Goal: Transaction & Acquisition: Purchase product/service

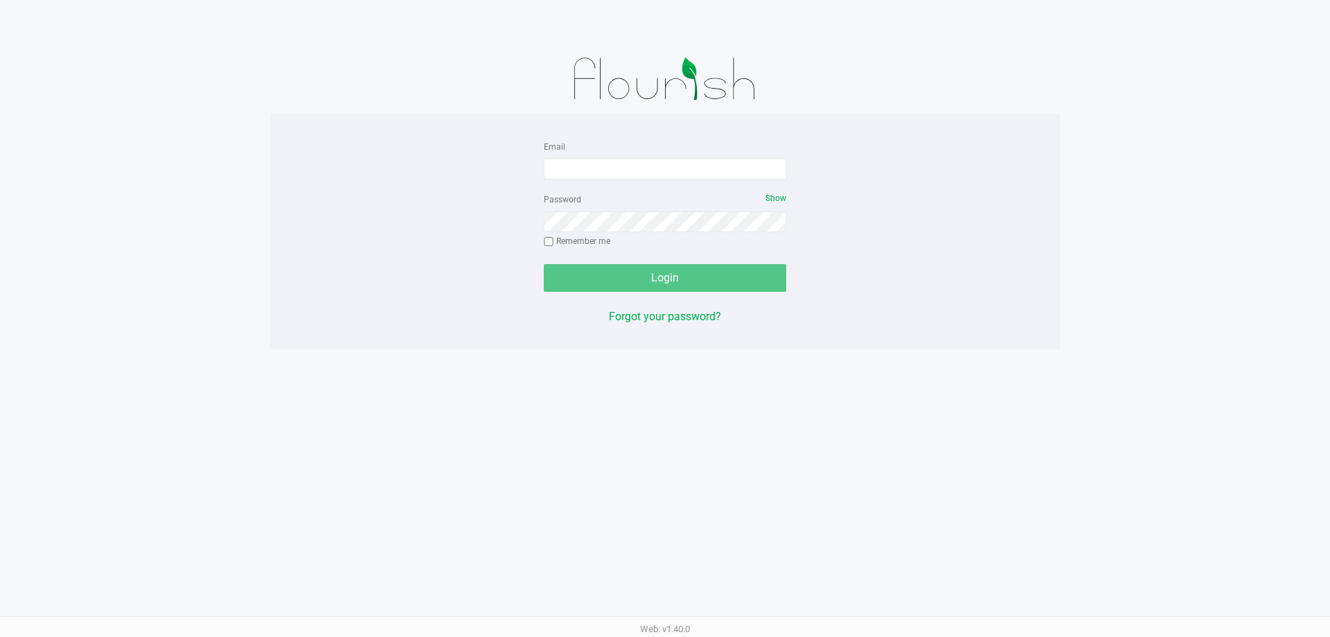
click at [573, 186] on form "Email Password Show Remember me Login" at bounding box center [665, 215] width 243 height 154
click at [581, 168] on input "Email" at bounding box center [665, 169] width 243 height 21
type input "[EMAIL_ADDRESS][DOMAIN_NAME]"
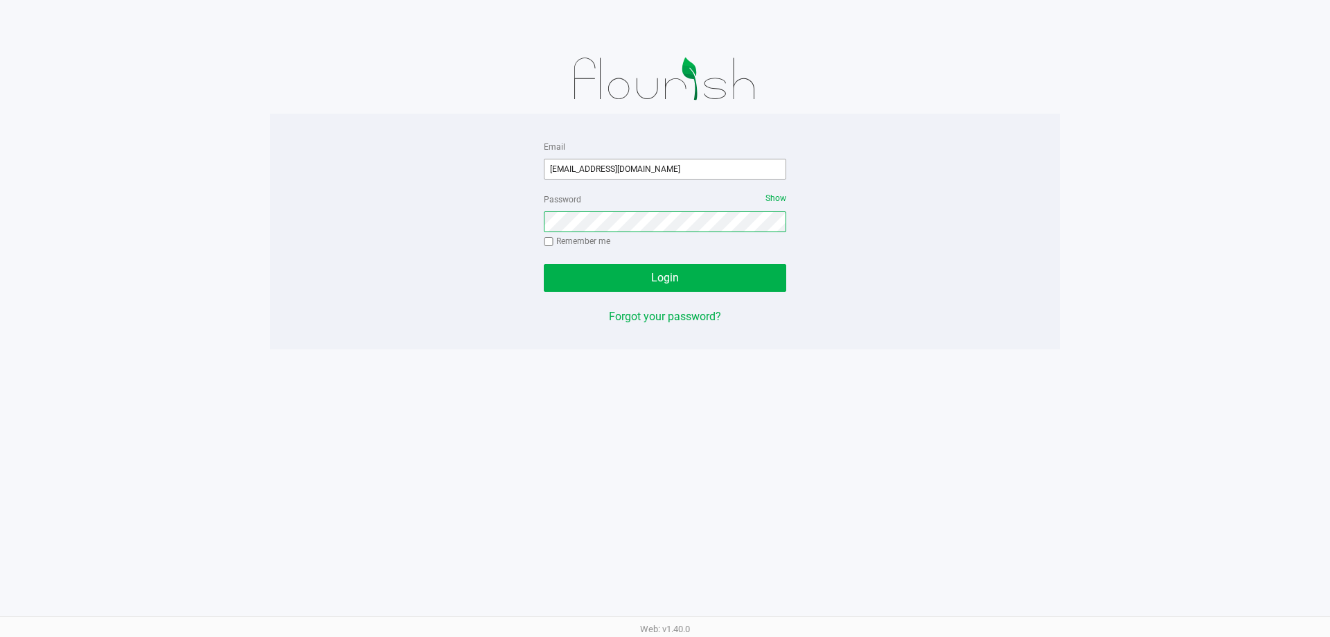
click at [544, 264] on button "Login" at bounding box center [665, 278] width 243 height 28
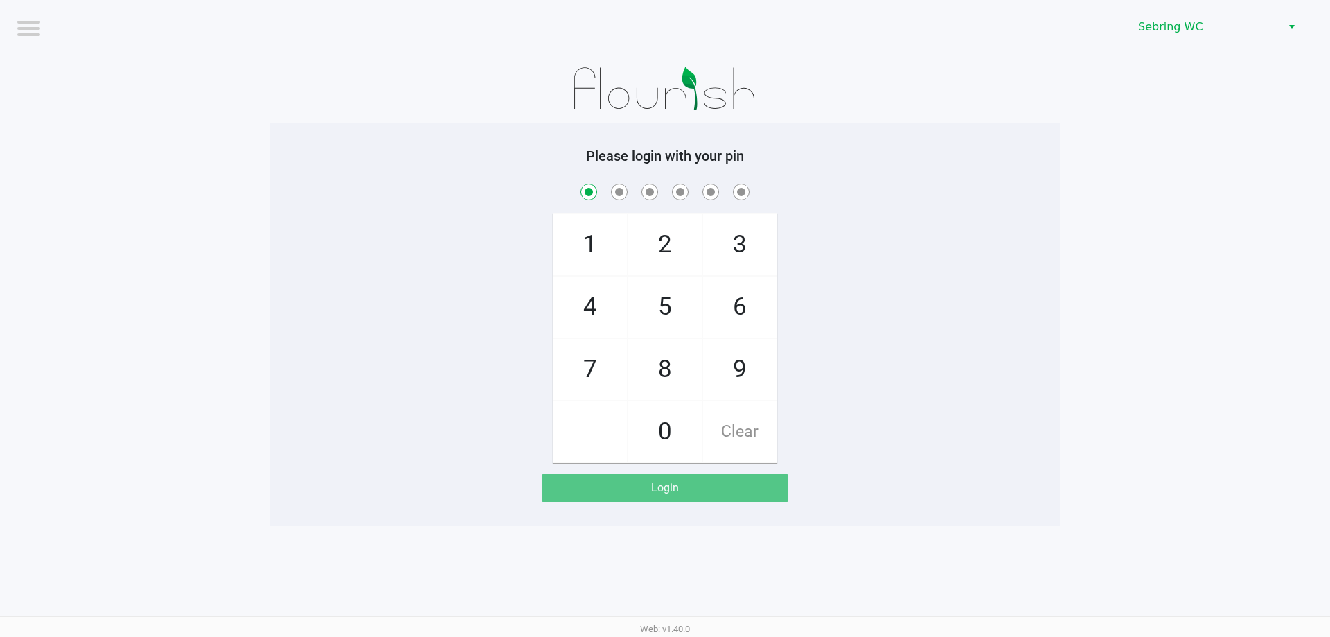
checkbox input "true"
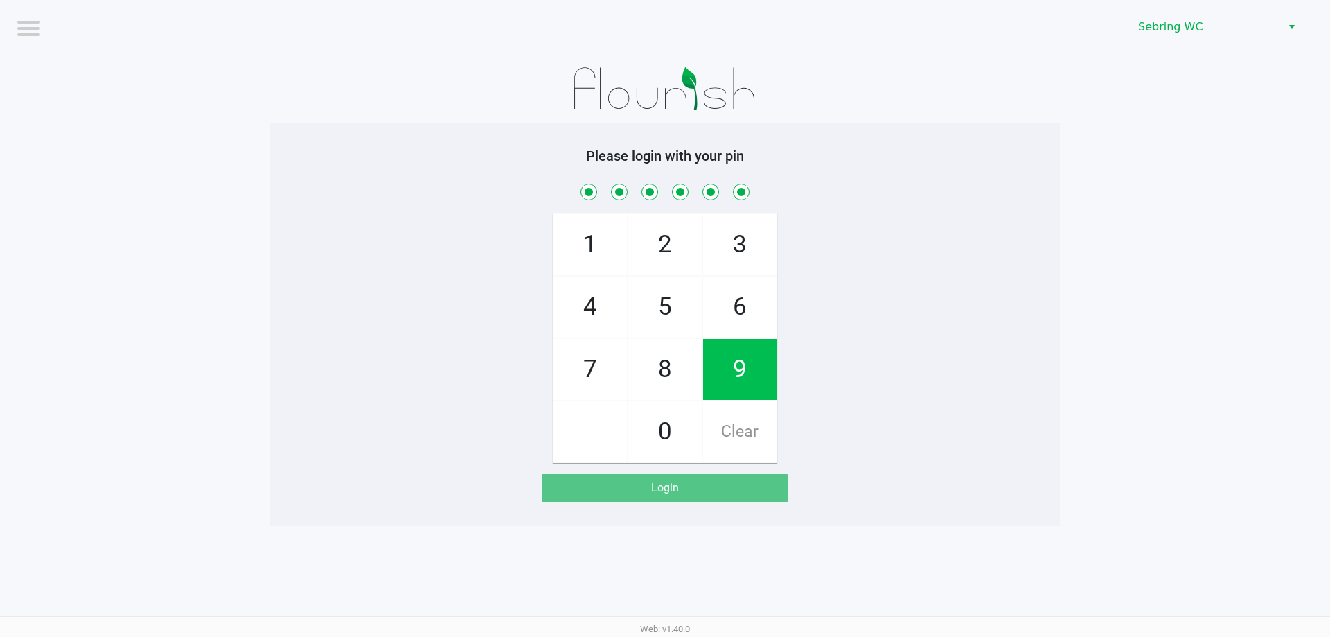
checkbox input "true"
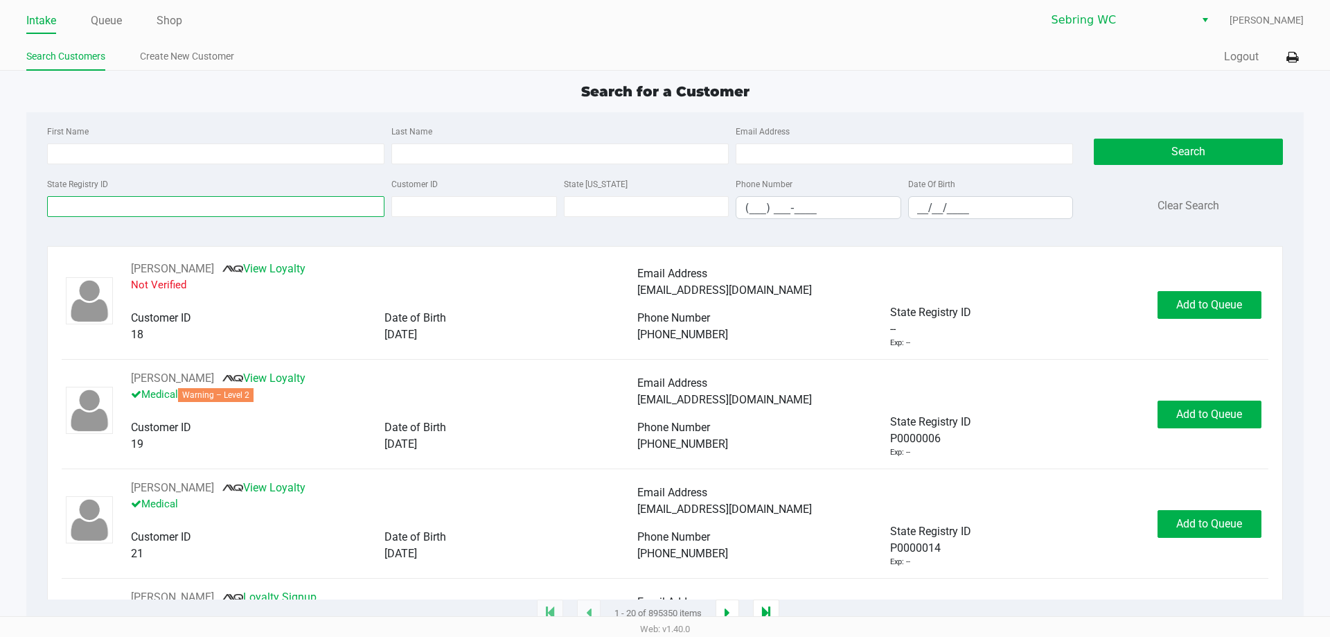
click at [73, 198] on input "State Registry ID" at bounding box center [215, 206] width 337 height 21
type input "0917"
click at [924, 204] on input "__/__/____" at bounding box center [991, 207] width 164 height 21
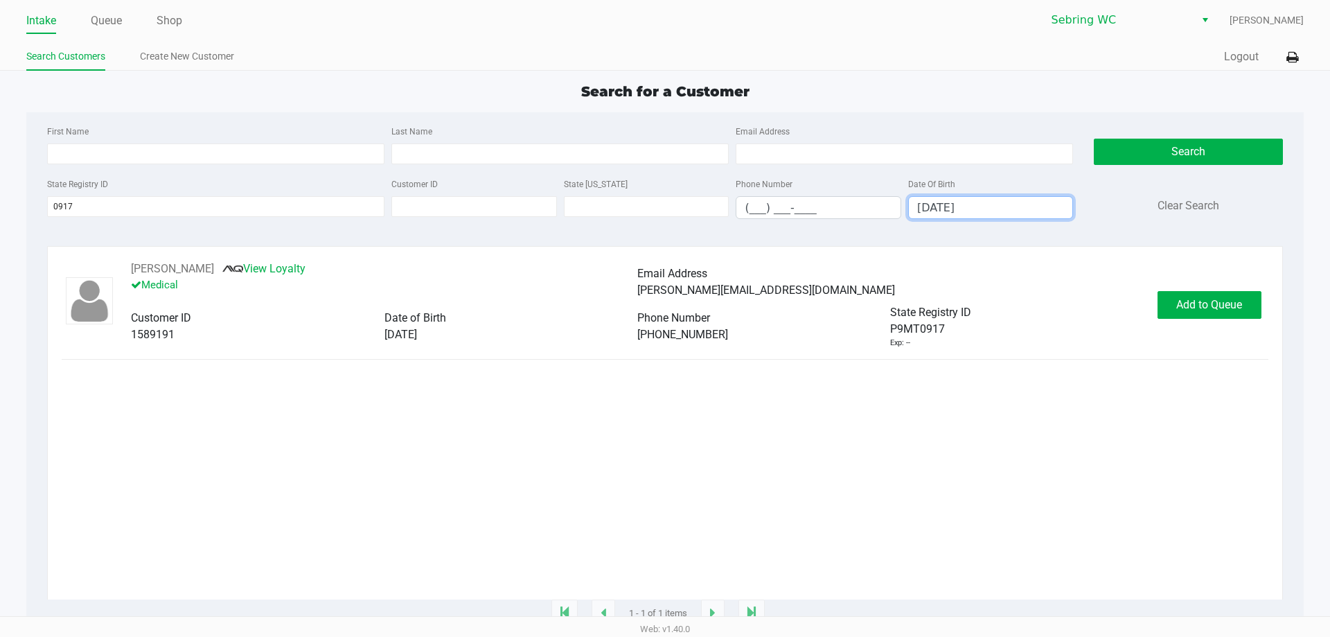
type input "[DATE]"
click at [1199, 324] on div "[PERSON_NAME] View Loyalty Medical Email Address [PERSON_NAME][EMAIL_ADDRESS][D…" at bounding box center [665, 305] width 1206 height 88
click at [1201, 316] on button "Add to Queue" at bounding box center [1210, 305] width 104 height 28
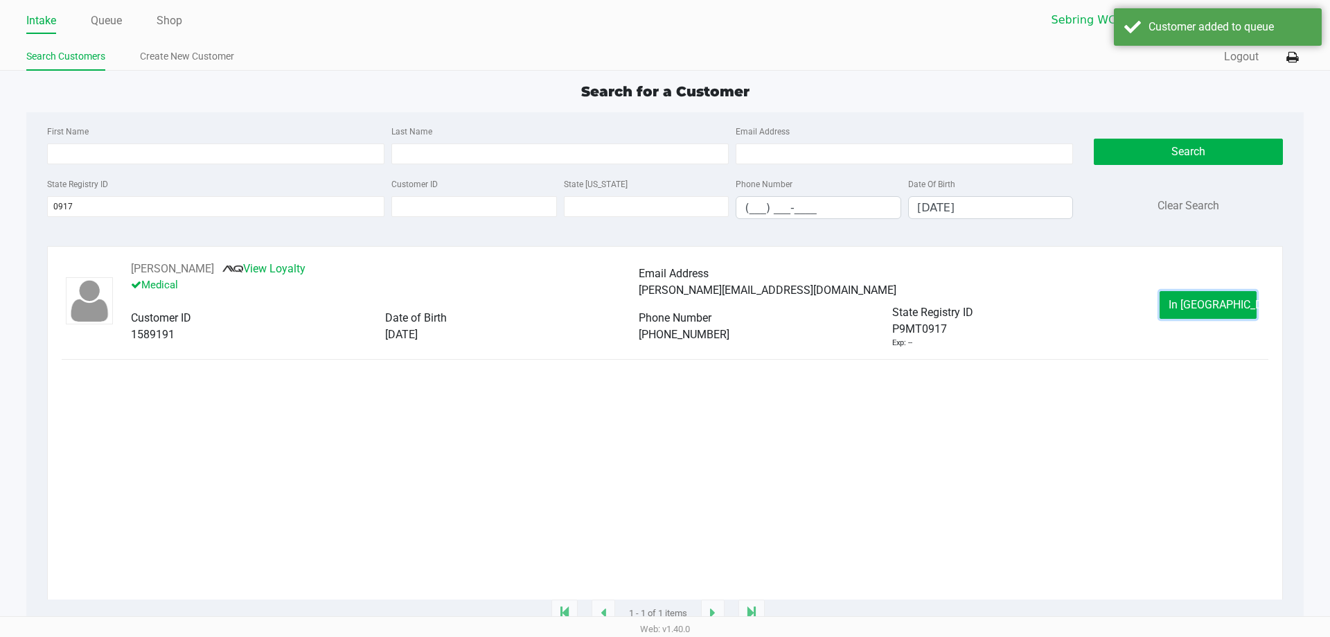
click at [1201, 316] on button "In [GEOGRAPHIC_DATA]" at bounding box center [1208, 305] width 97 height 28
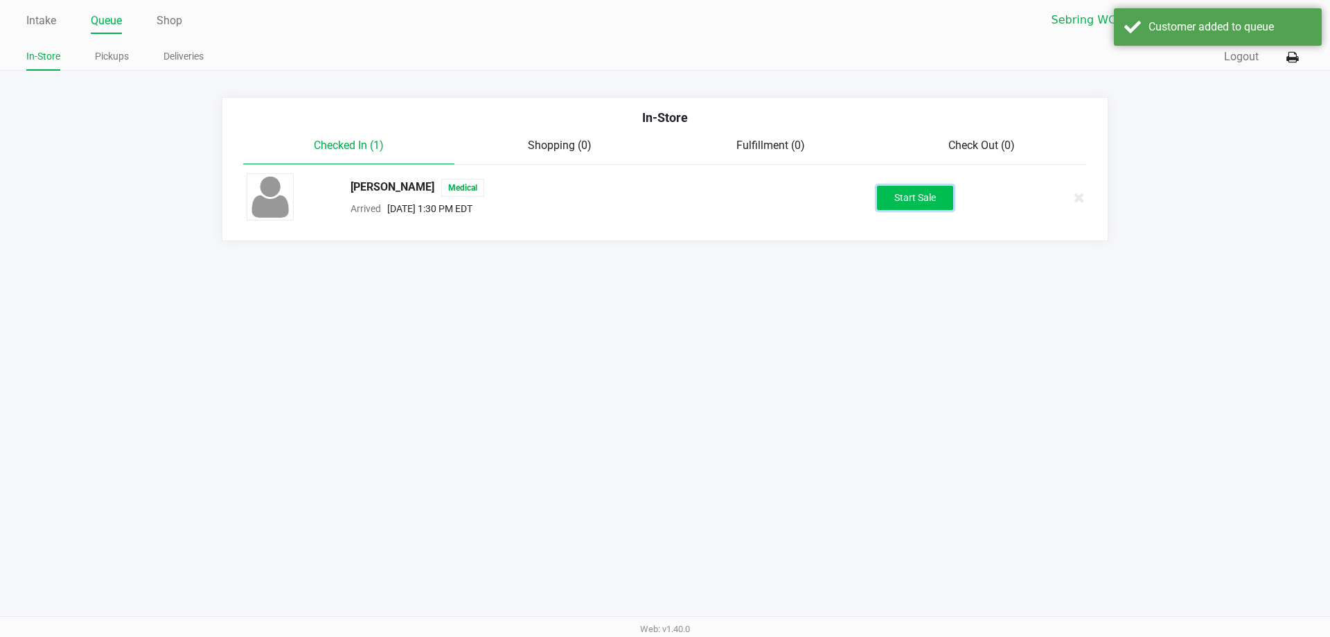
click at [917, 203] on button "Start Sale" at bounding box center [915, 198] width 76 height 24
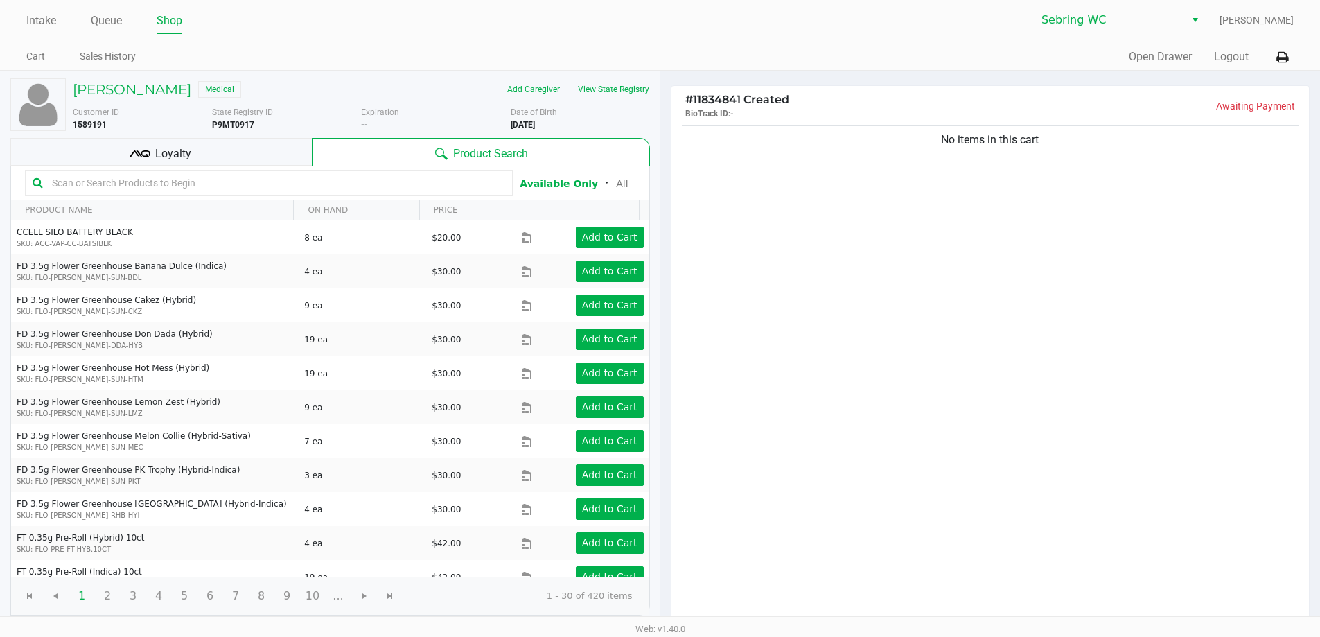
click at [223, 160] on div "Loyalty" at bounding box center [160, 152] width 301 height 28
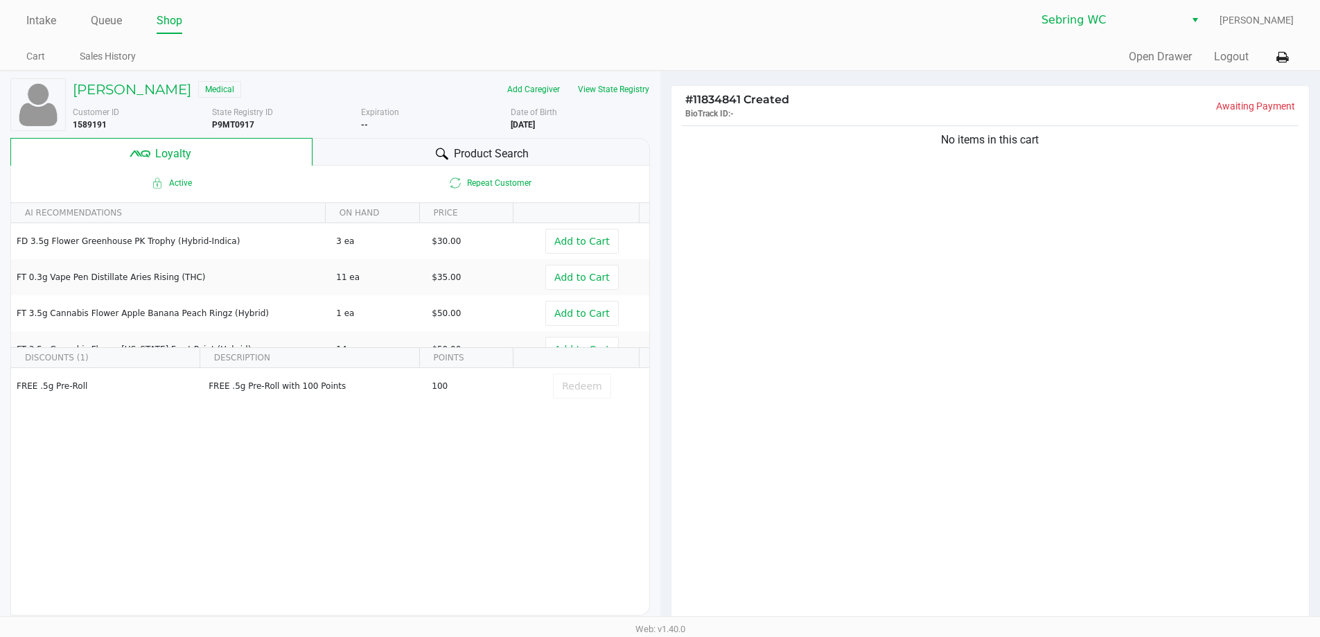
click at [534, 150] on div "Product Search" at bounding box center [480, 152] width 337 height 28
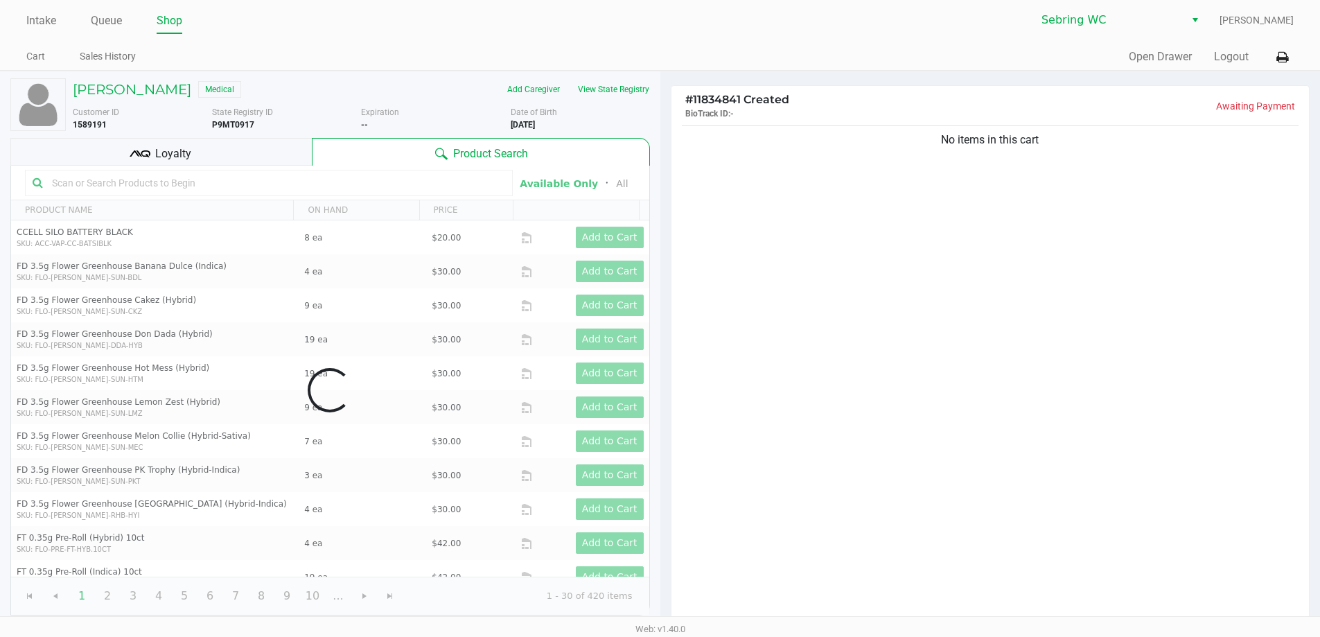
click at [309, 178] on div "Data table" at bounding box center [330, 390] width 638 height 449
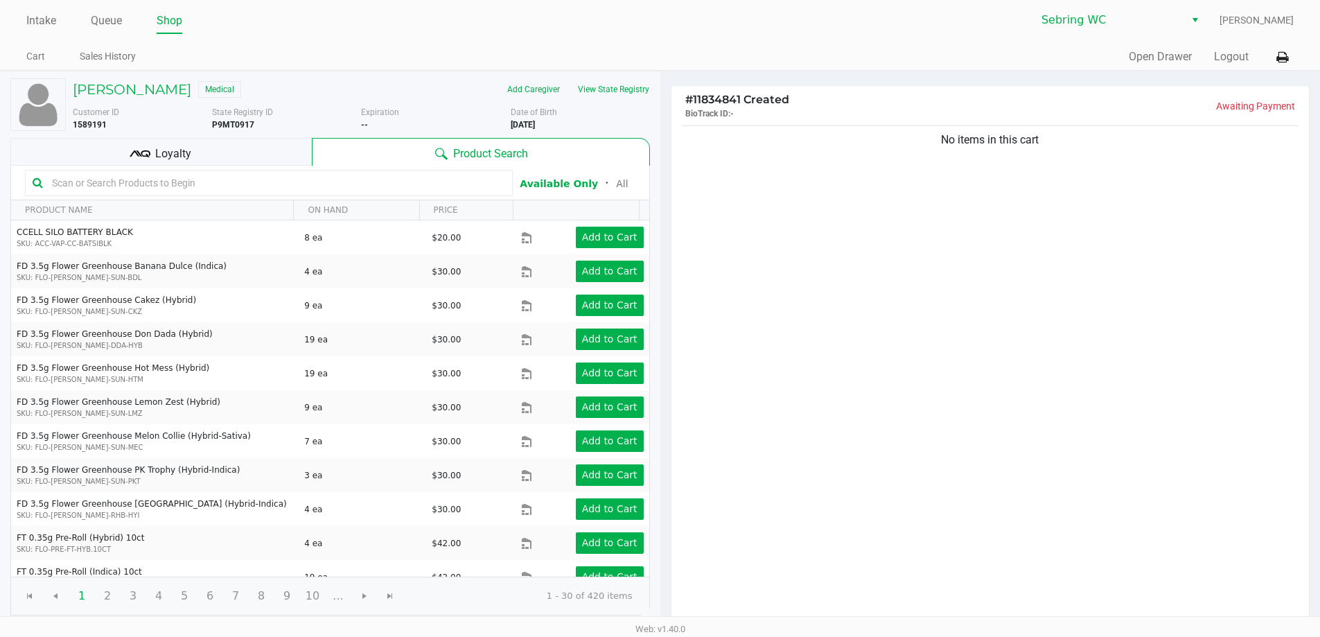
click at [453, 179] on input "text" at bounding box center [275, 183] width 459 height 21
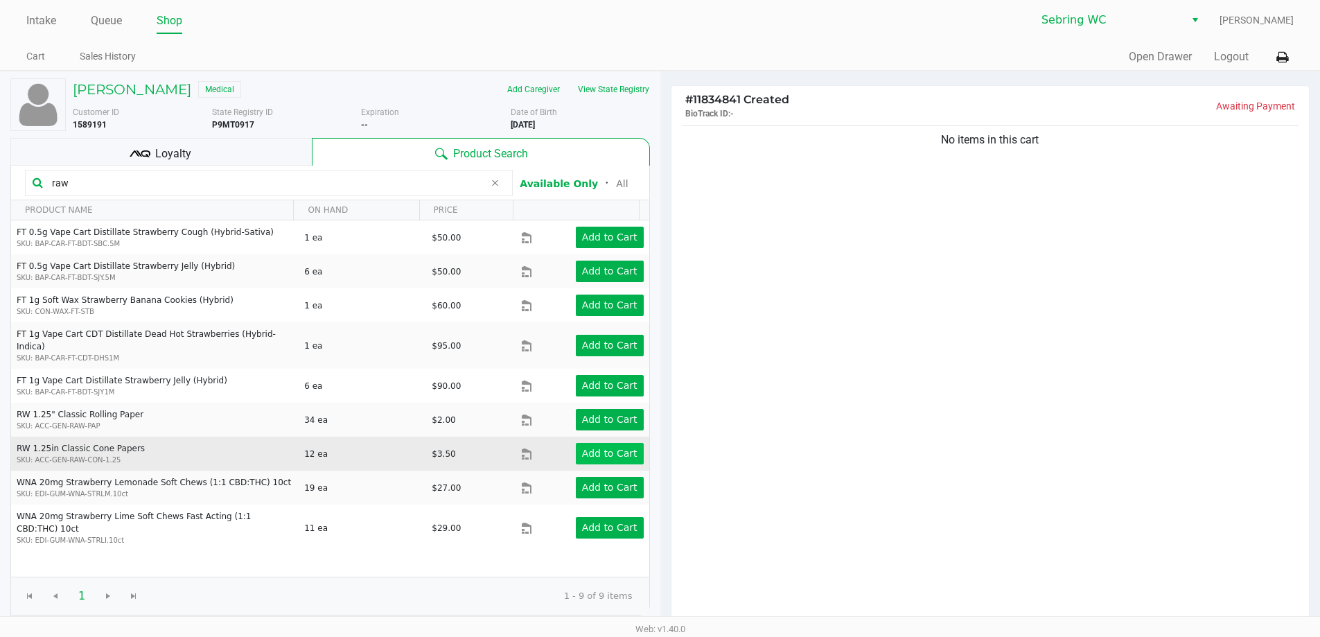
type input "raw"
click at [608, 448] on app-button-loader "Add to Cart" at bounding box center [609, 453] width 55 height 11
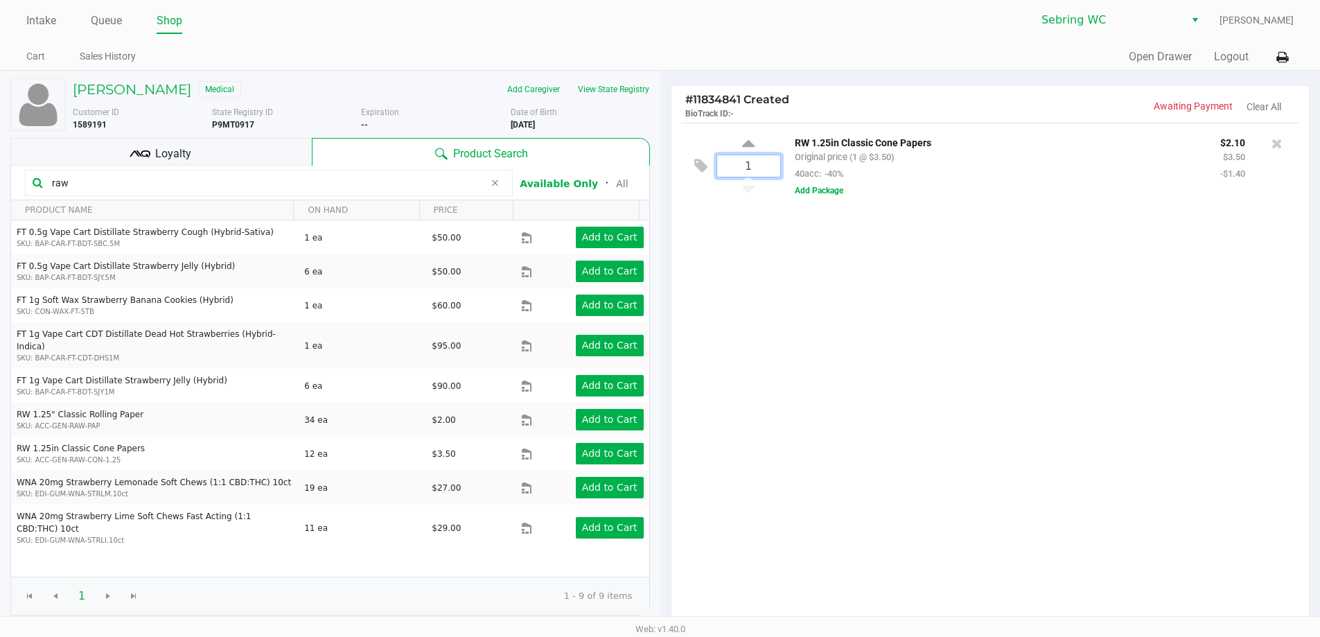
click at [745, 170] on input "1" at bounding box center [748, 165] width 63 height 21
type input "10"
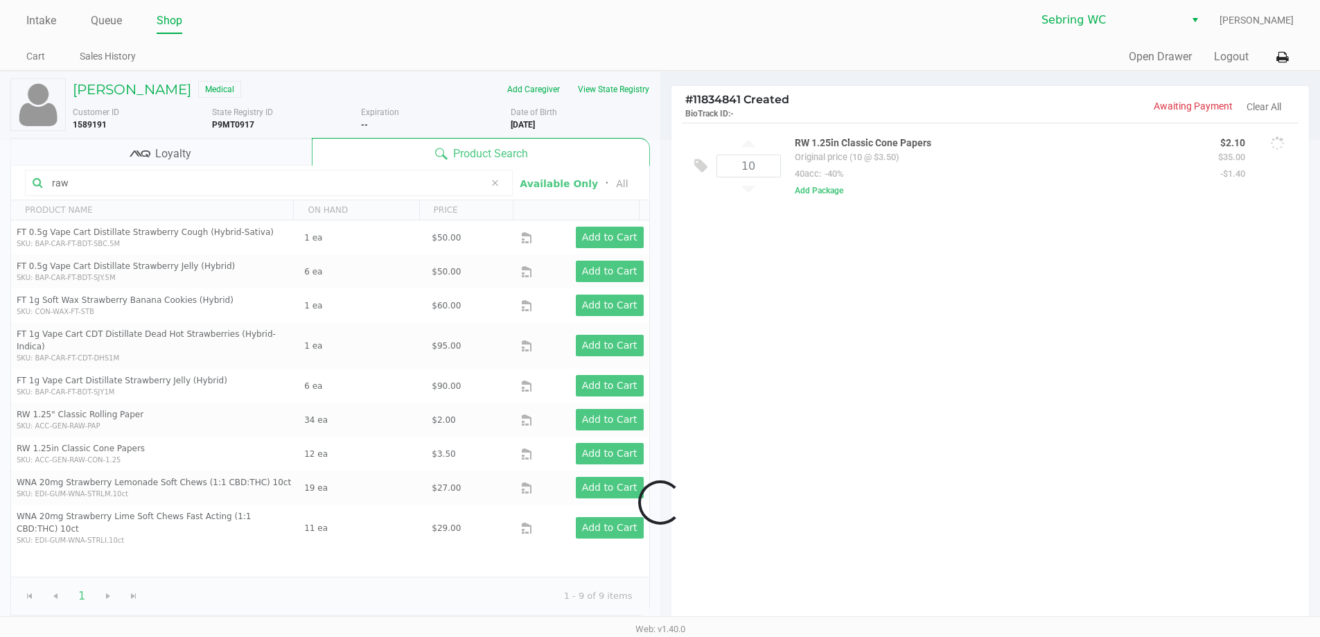
click at [796, 263] on div "Loading [PERSON_NAME] Medical Add Caregiver View State Registry Customer ID 158…" at bounding box center [660, 433] width 1320 height 725
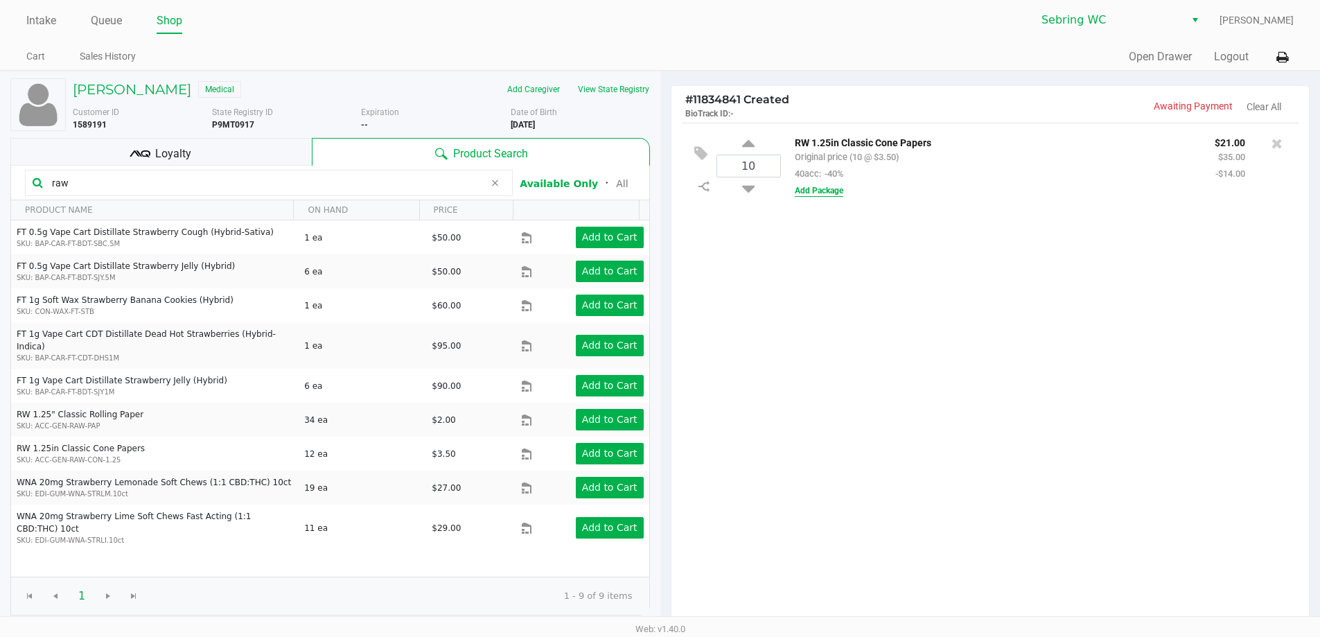
click at [800, 188] on button "Add Package" at bounding box center [819, 190] width 49 height 12
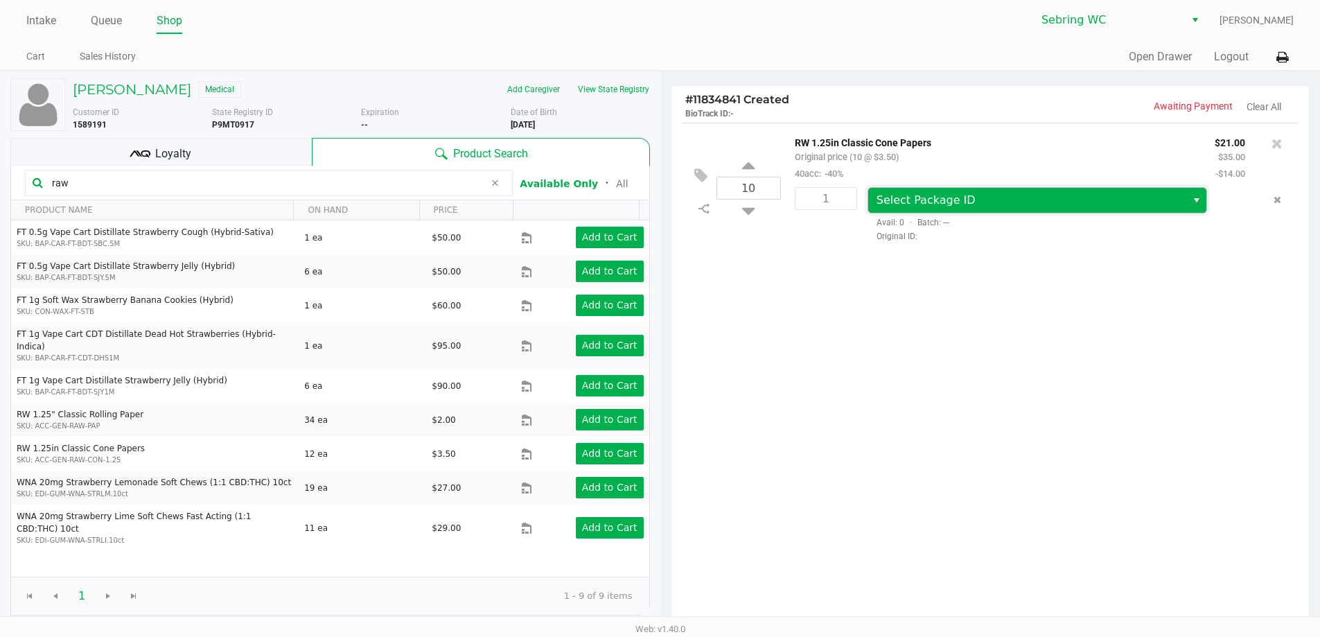
click at [904, 199] on span "Select Package ID" at bounding box center [926, 199] width 99 height 13
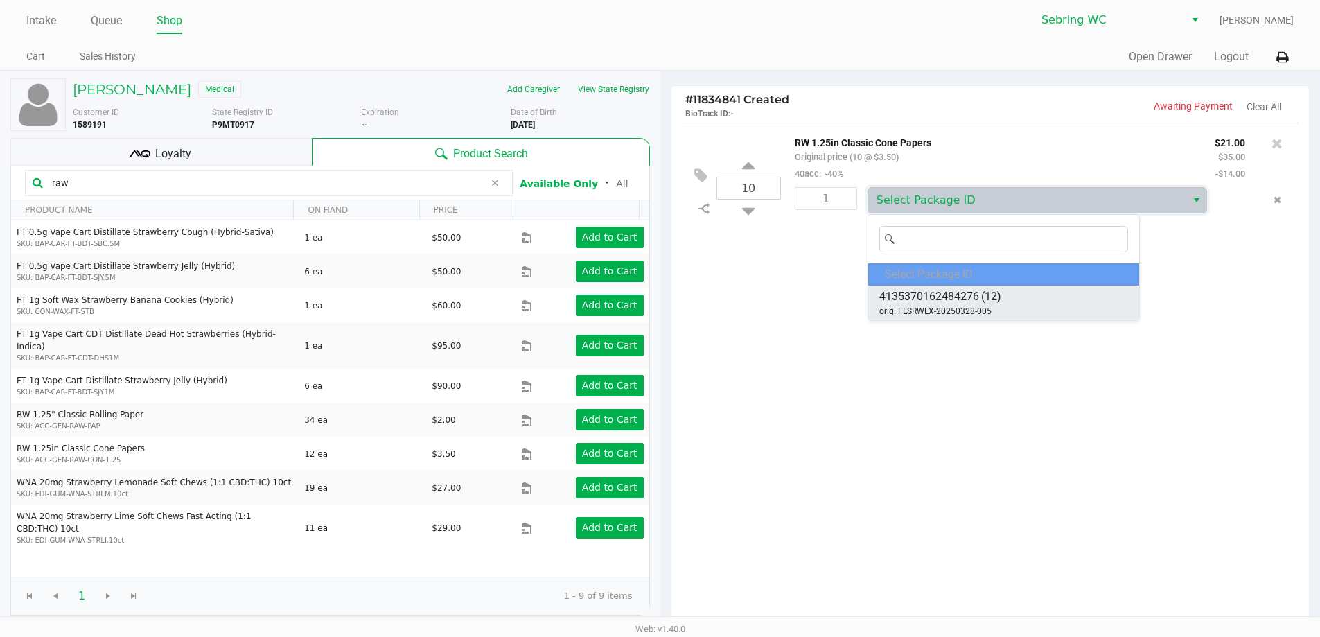
click at [919, 299] on span "4135370162484276" at bounding box center [929, 296] width 100 height 17
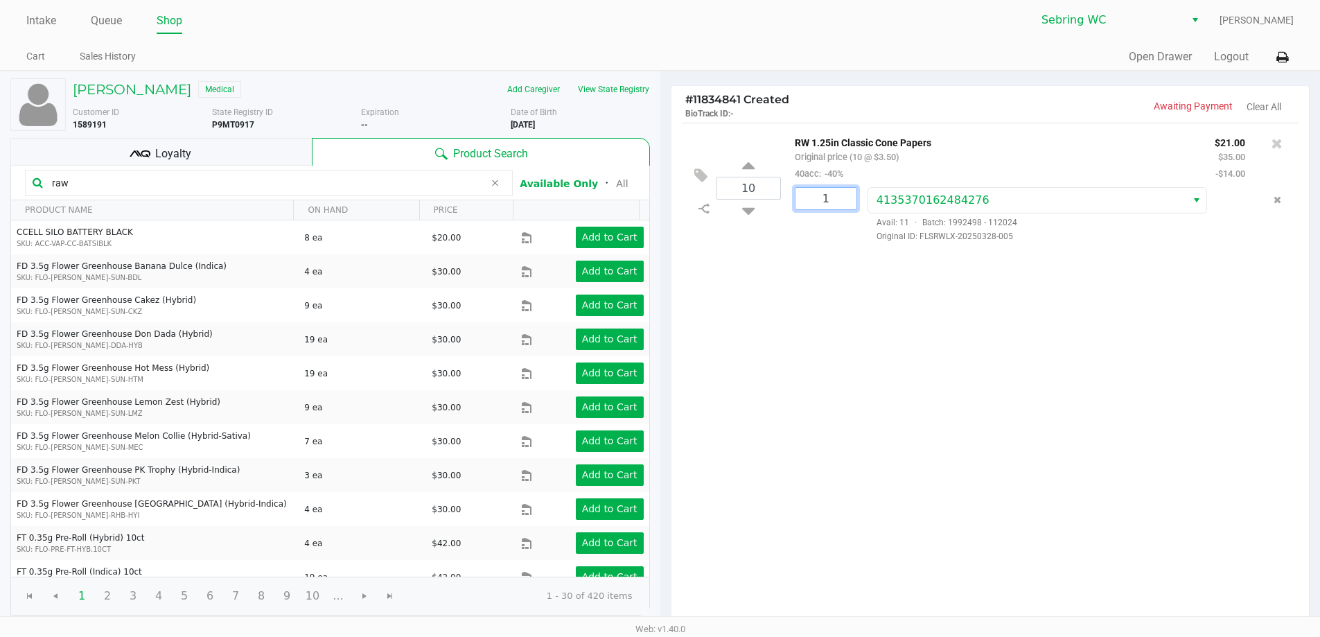
click at [822, 207] on input "1" at bounding box center [825, 198] width 61 height 21
type input "10"
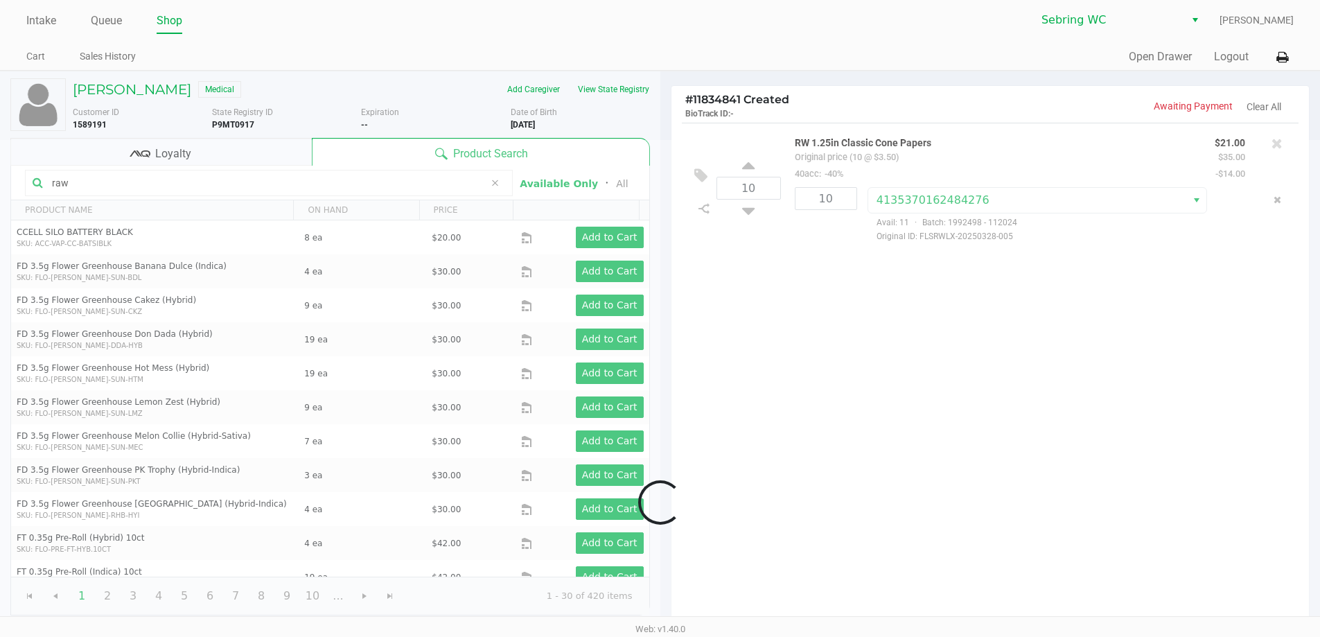
click at [809, 384] on div "Loading [PERSON_NAME] Medical Add Caregiver View State Registry Customer ID 158…" at bounding box center [660, 433] width 1320 height 725
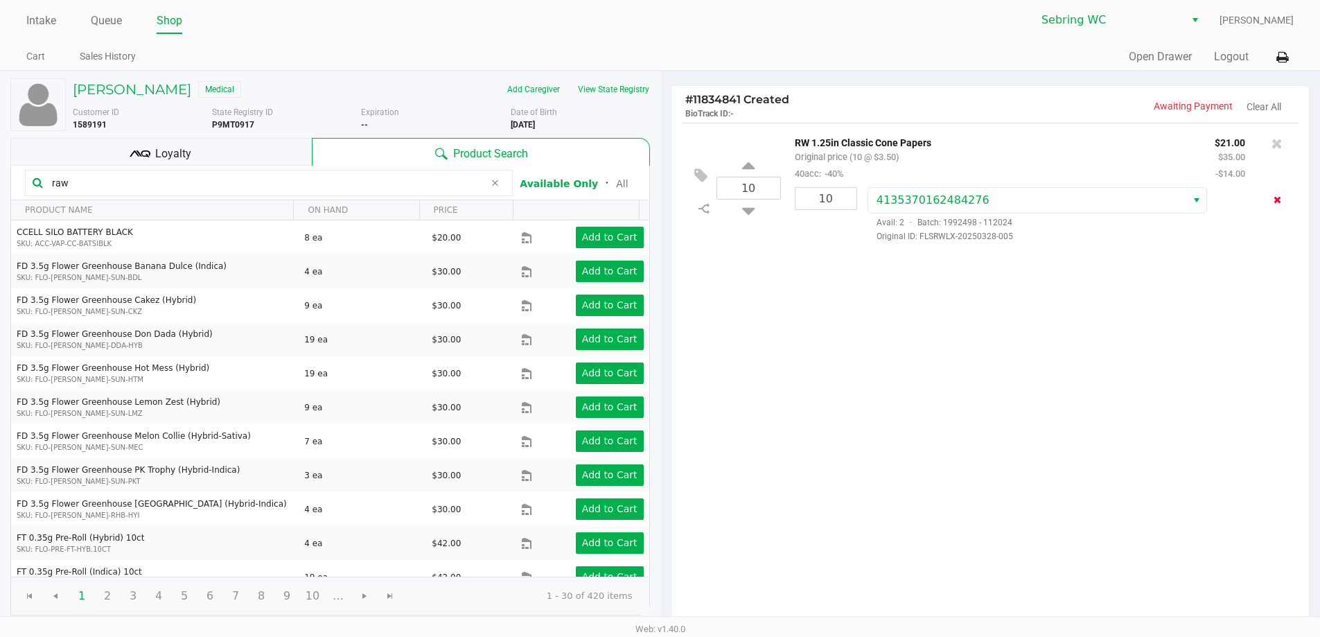
click at [1276, 193] on button "Remove the package from the orderLine" at bounding box center [1277, 200] width 19 height 26
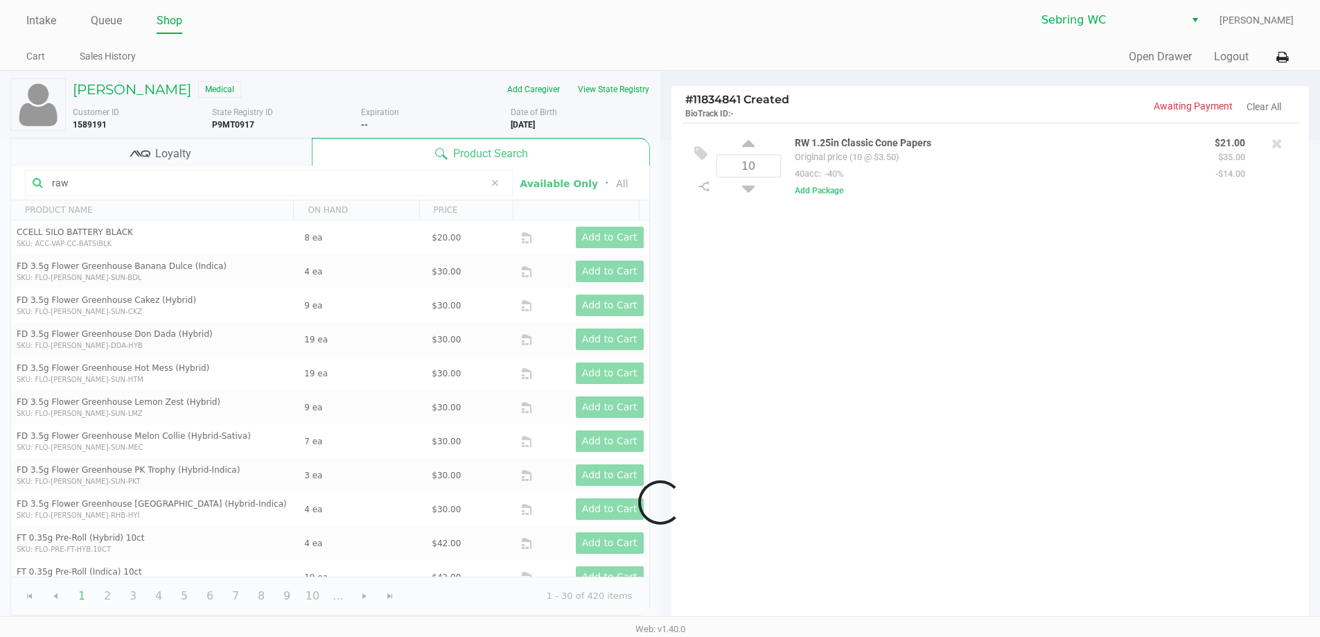
click at [1274, 147] on div at bounding box center [660, 502] width 1320 height 725
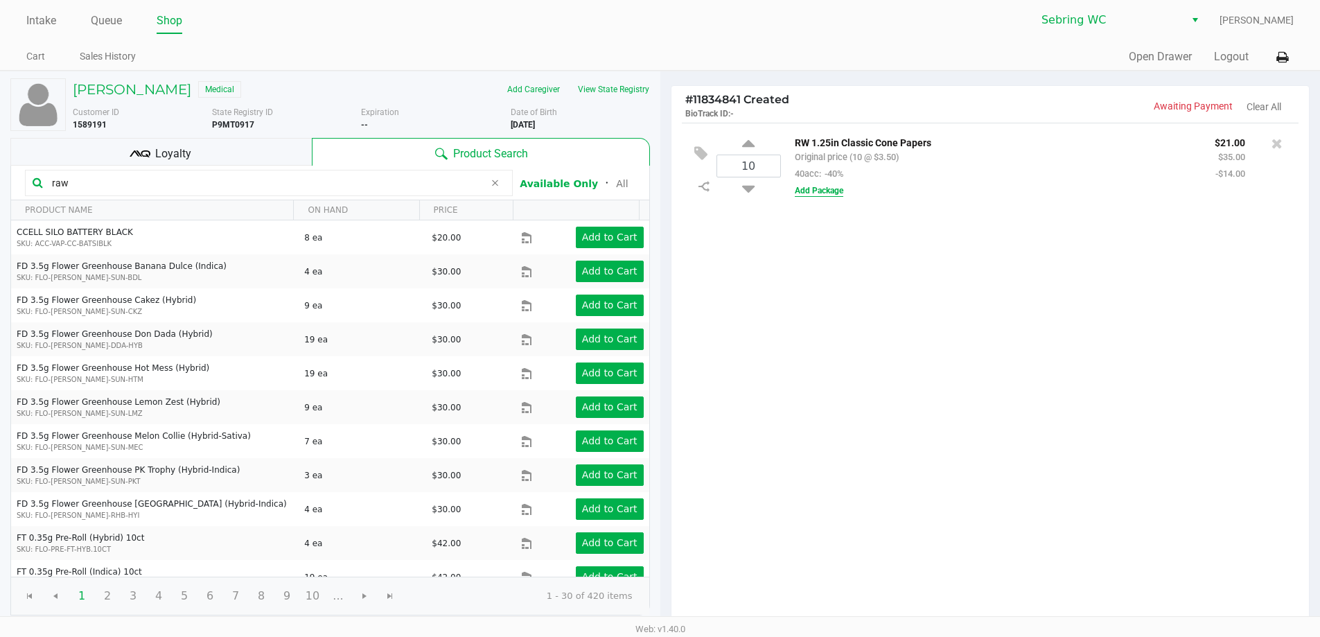
click at [822, 192] on button "Add Package" at bounding box center [819, 190] width 49 height 12
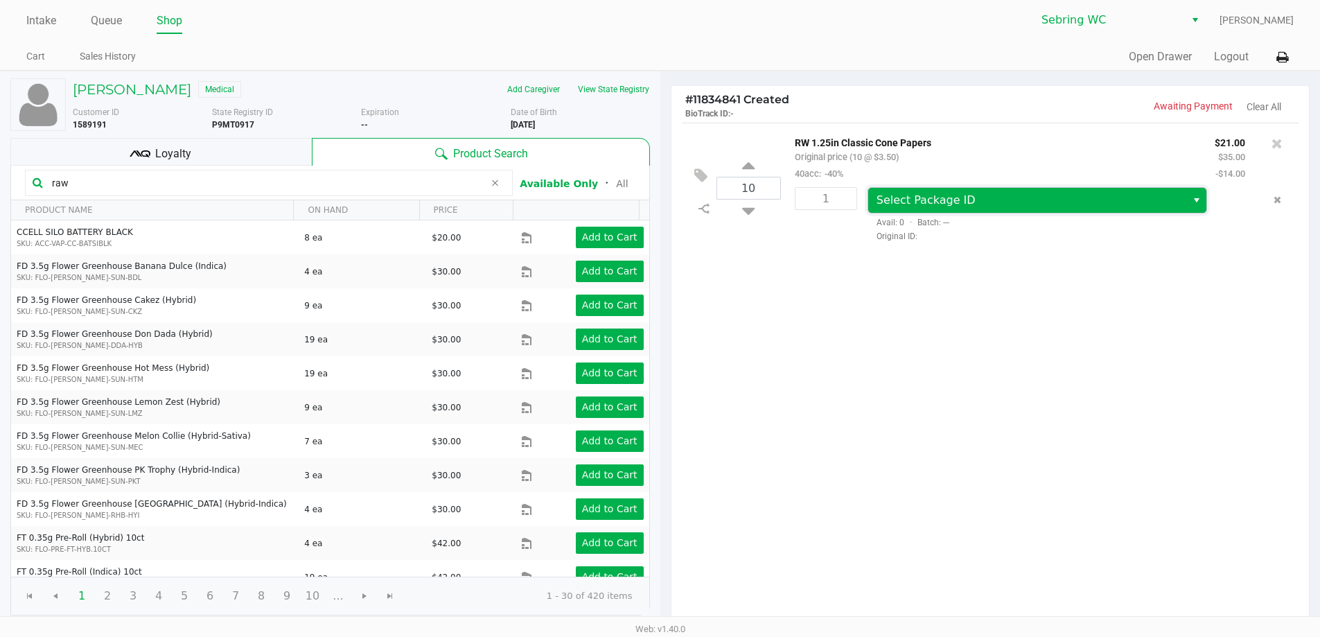
click at [947, 198] on span "Select Package ID" at bounding box center [926, 199] width 99 height 13
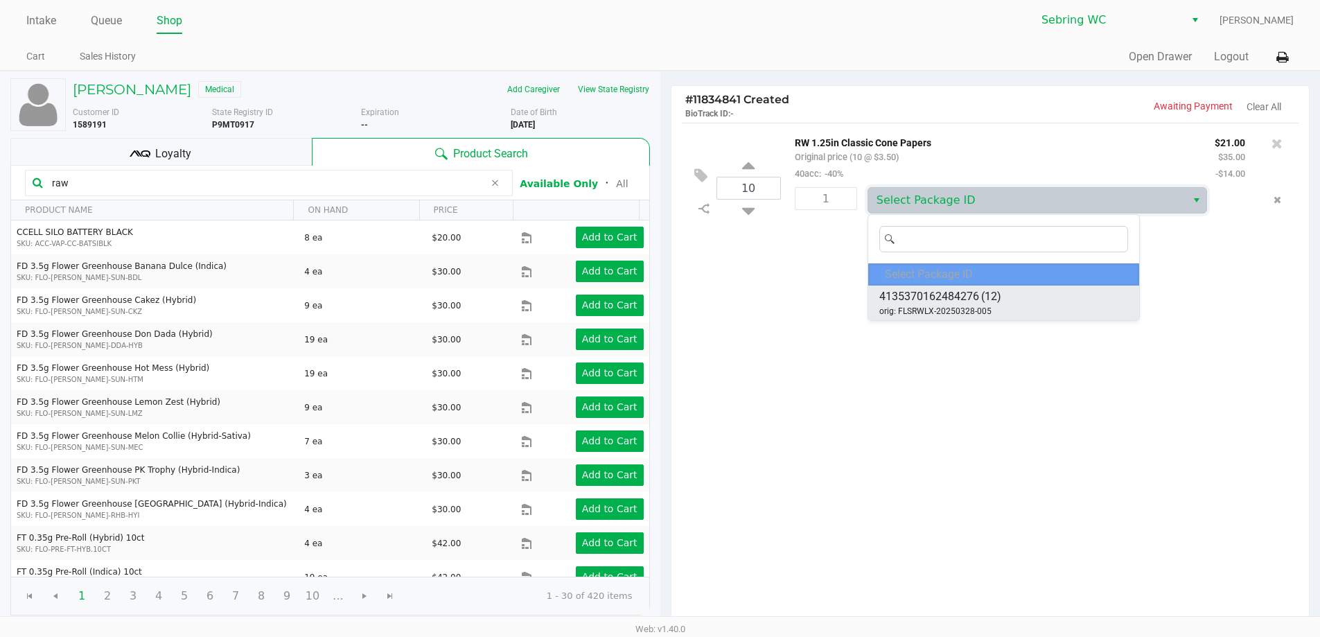
click at [932, 310] on span "orig: FLSRWLX-20250328-005" at bounding box center [935, 311] width 112 height 12
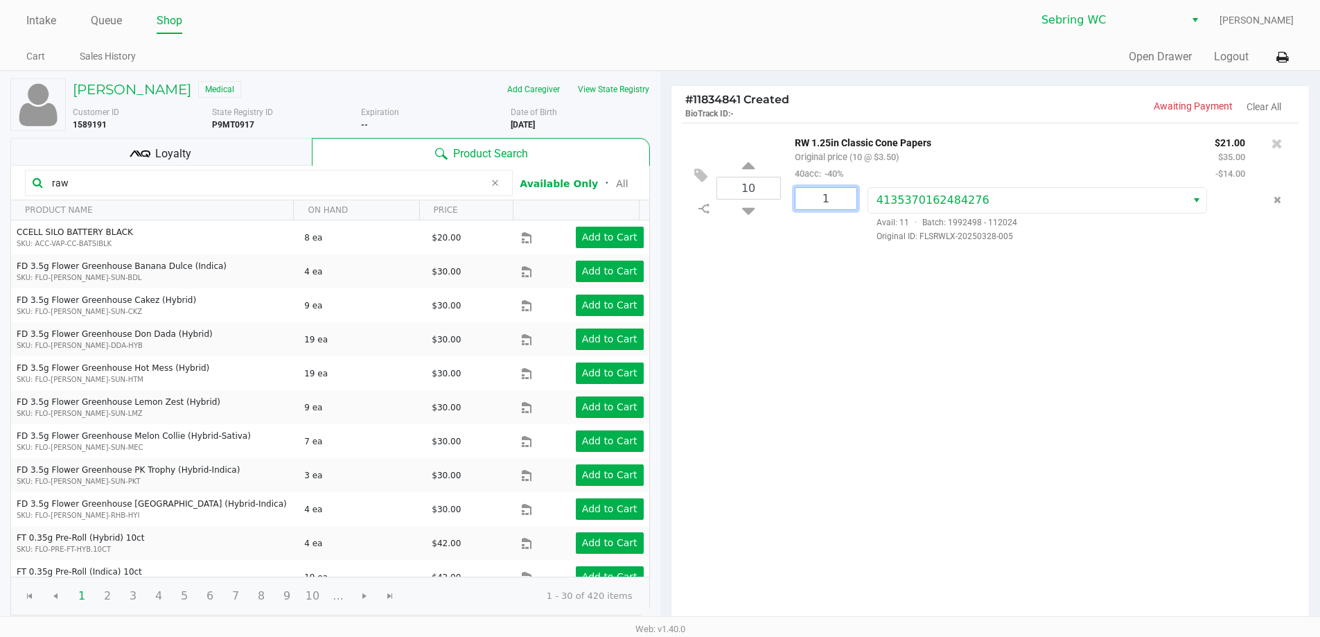
click at [830, 206] on input "1" at bounding box center [825, 198] width 61 height 21
type input "10"
click at [832, 580] on div "[PERSON_NAME] Medical Add Caregiver View State Registry Customer ID 1589191 Sta…" at bounding box center [660, 433] width 1320 height 725
click at [168, 157] on span "Loyalty" at bounding box center [173, 154] width 36 height 17
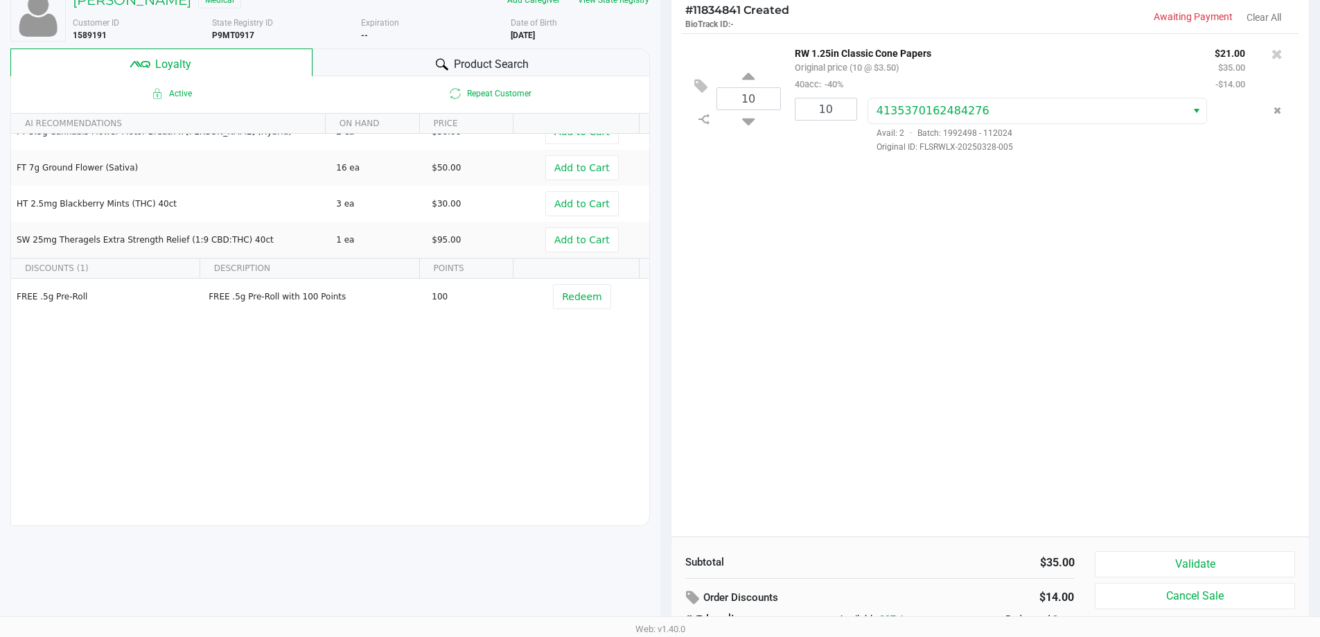
scroll to position [159, 0]
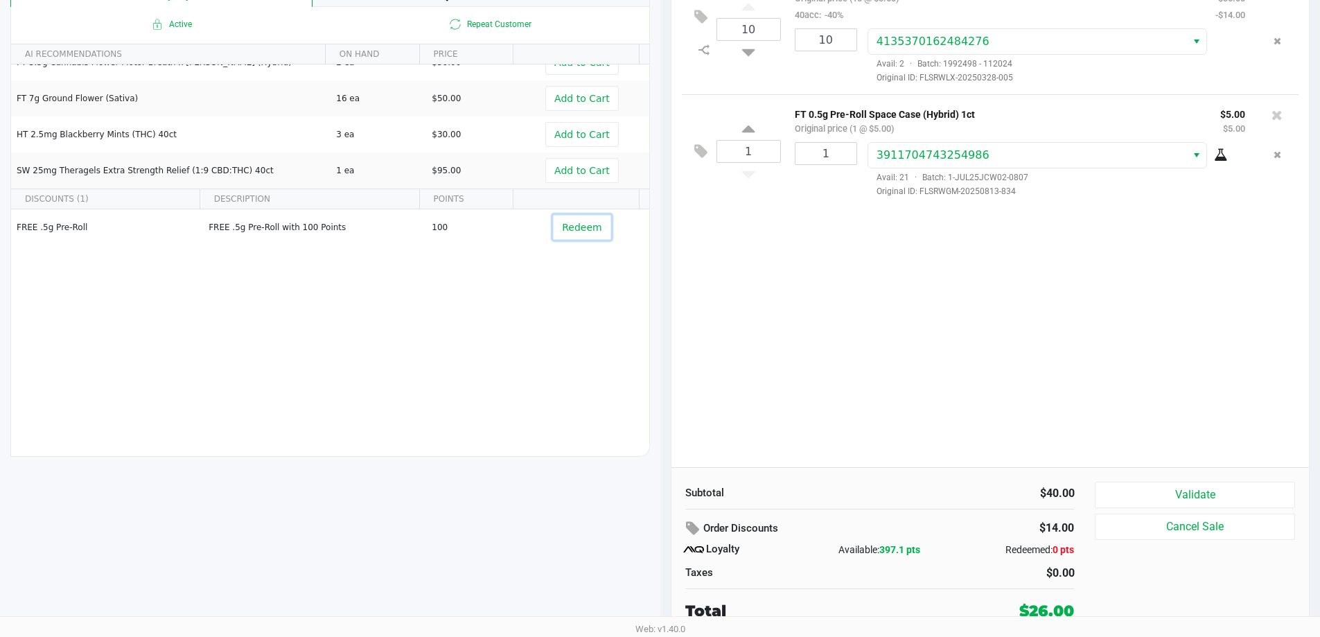
drag, startPoint x: 590, startPoint y: 235, endPoint x: 655, endPoint y: 243, distance: 66.3
click at [589, 234] on button "Redeem" at bounding box center [582, 227] width 58 height 25
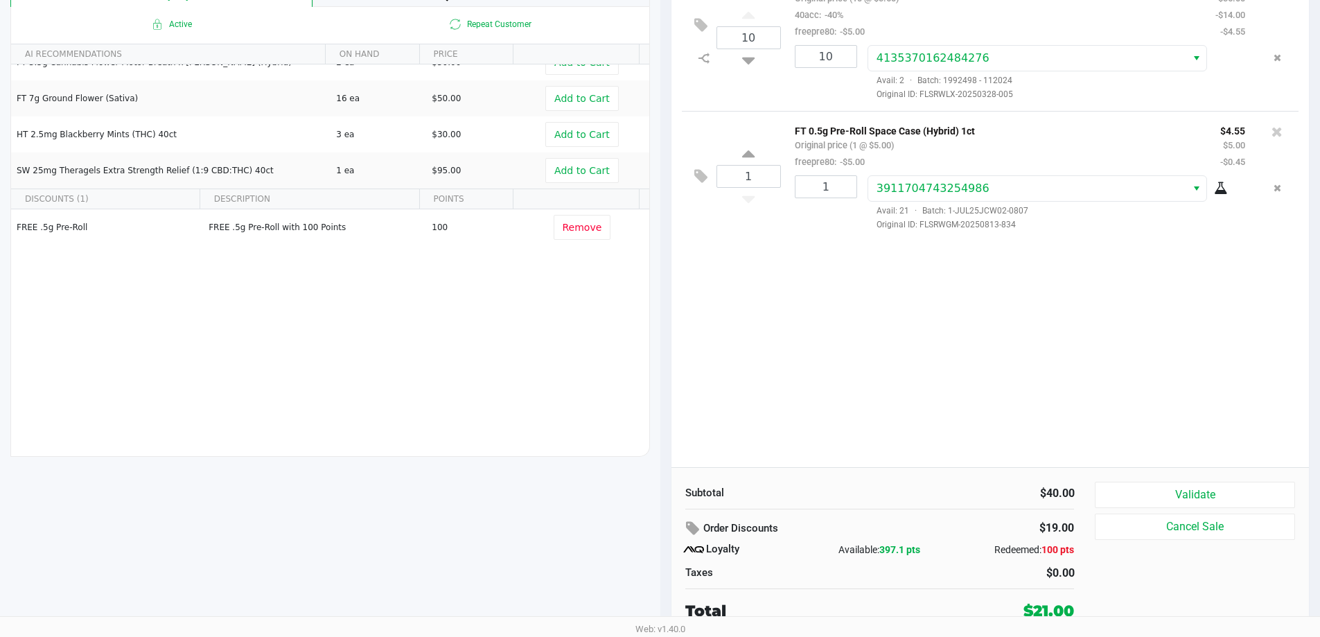
click at [1152, 479] on div "Subtotal $40.00 Order Discounts $19.00 Loyalty Available: 397.1 pts Redeemed: 1…" at bounding box center [990, 551] width 638 height 169
click at [1152, 492] on button "Validate" at bounding box center [1195, 495] width 200 height 26
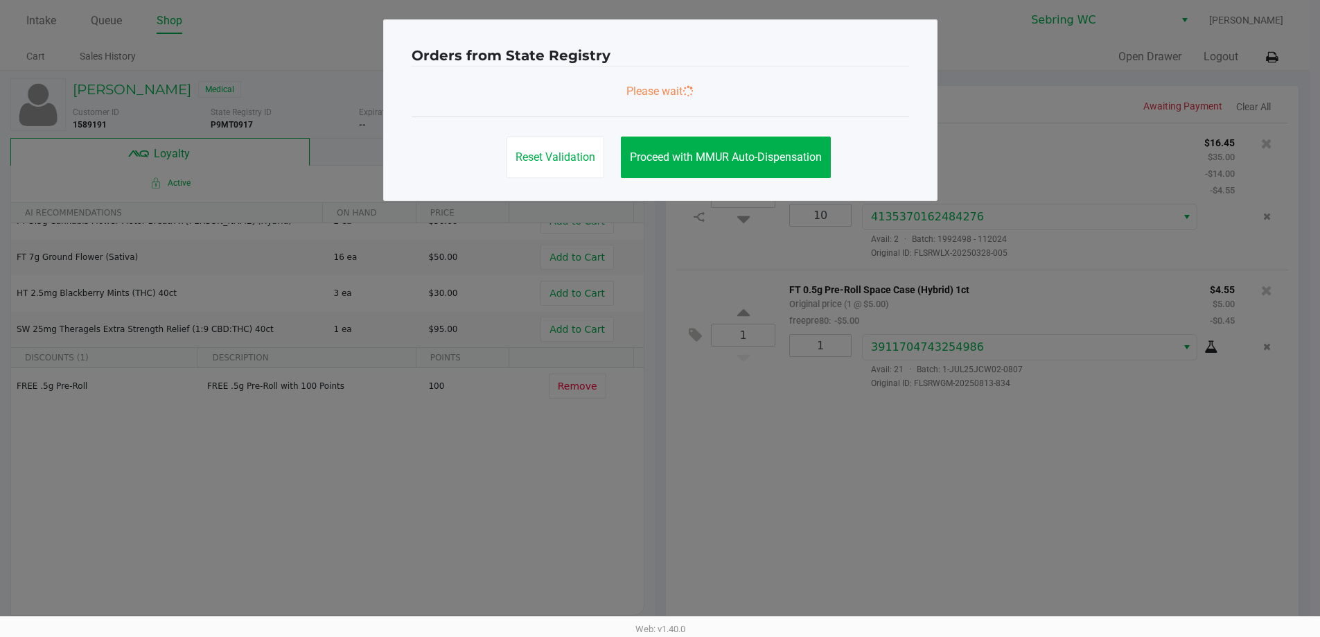
scroll to position [0, 0]
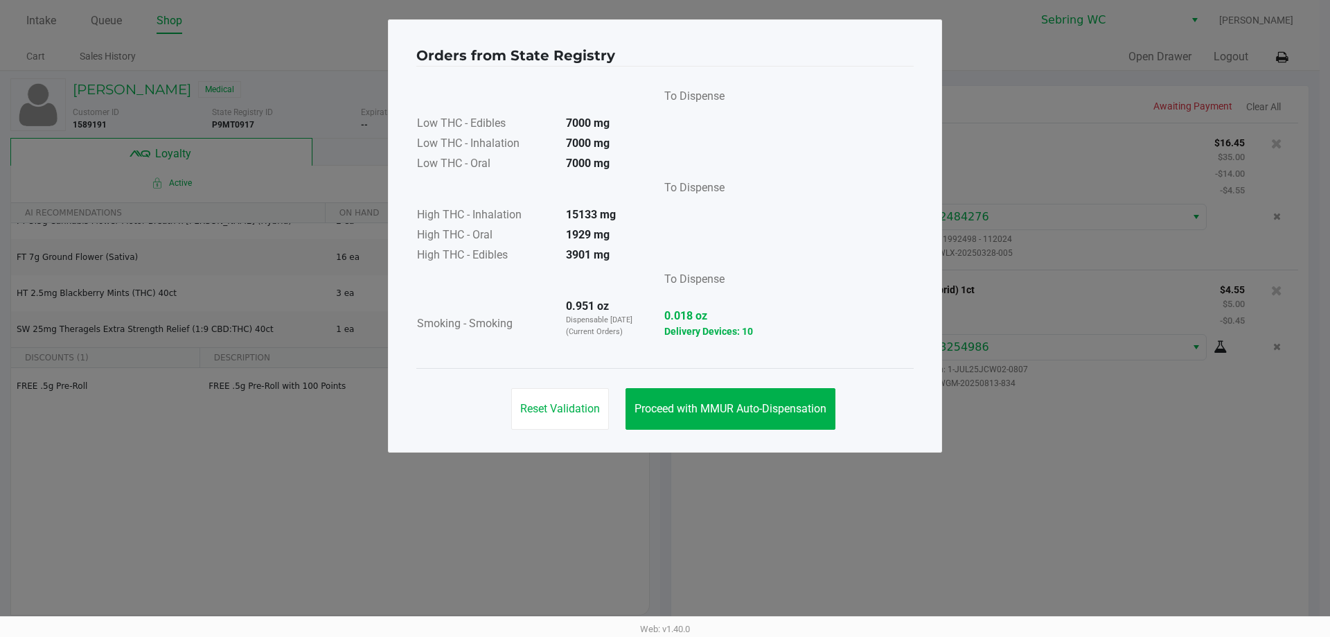
click at [686, 438] on div "Orders from State Registry To Dispense Low THC - Edibles 7000 mg Low THC - Inha…" at bounding box center [665, 235] width 554 height 433
click at [686, 427] on button "Proceed with MMUR Auto-Dispensation" at bounding box center [731, 409] width 210 height 42
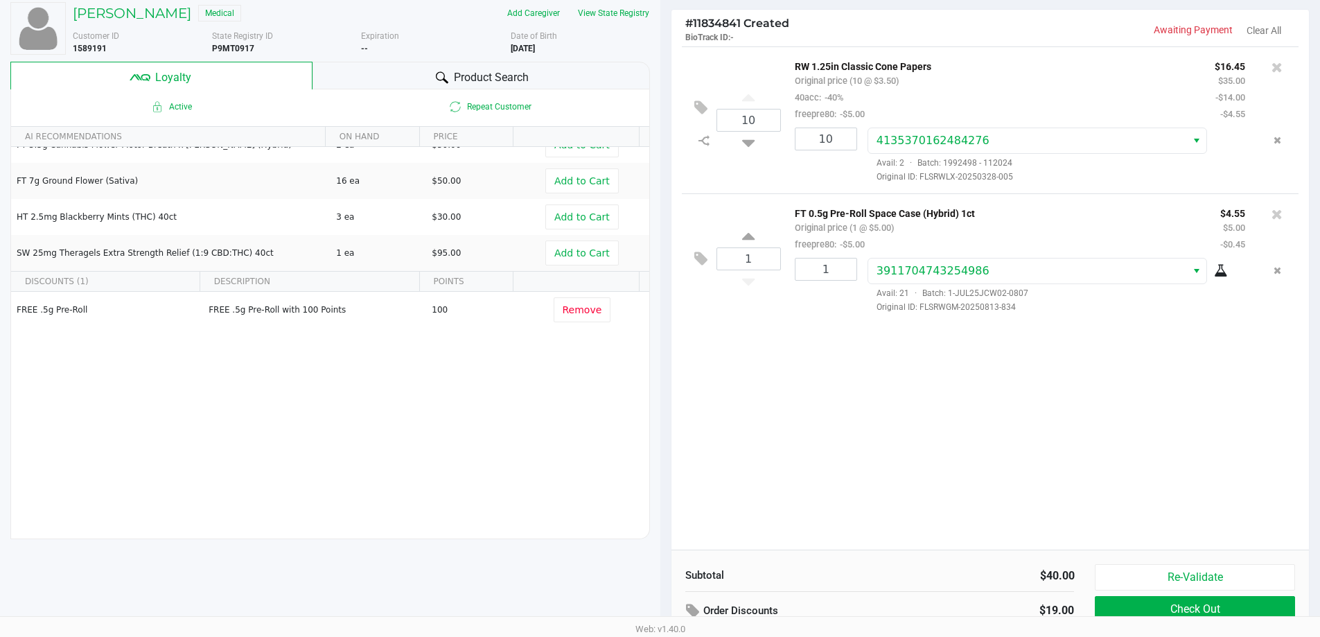
scroll to position [159, 0]
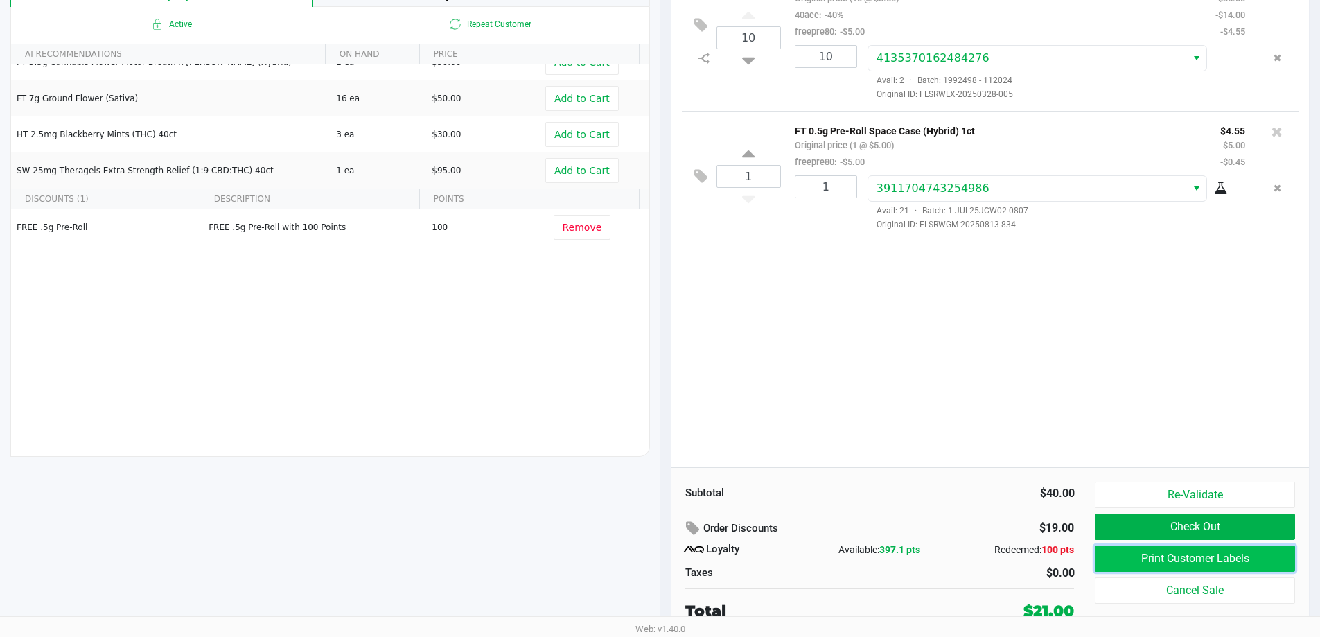
click at [1151, 560] on button "Print Customer Labels" at bounding box center [1195, 558] width 200 height 26
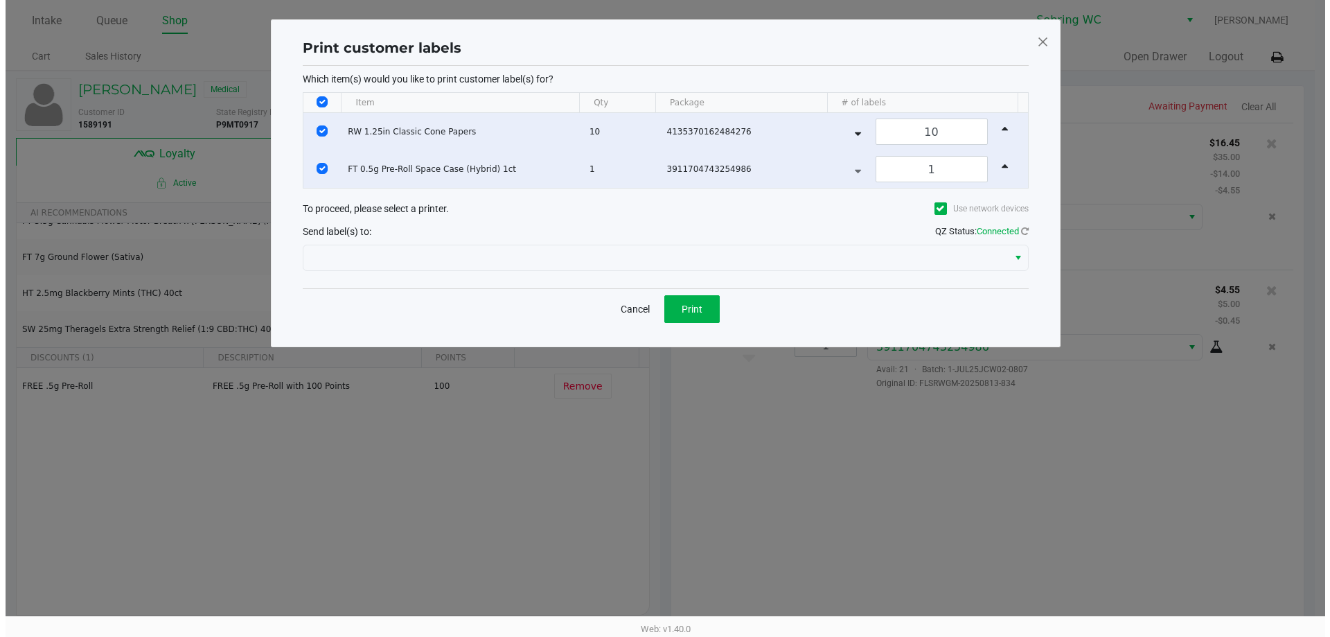
scroll to position [0, 0]
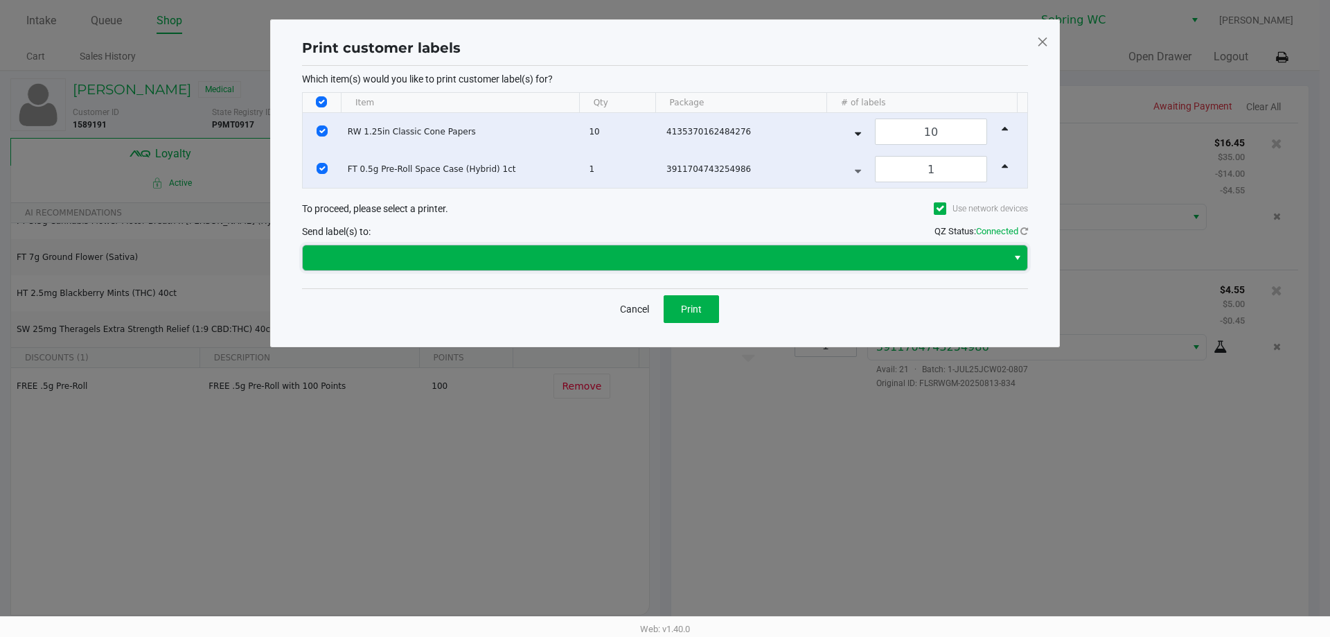
click at [540, 259] on span at bounding box center [655, 257] width 688 height 17
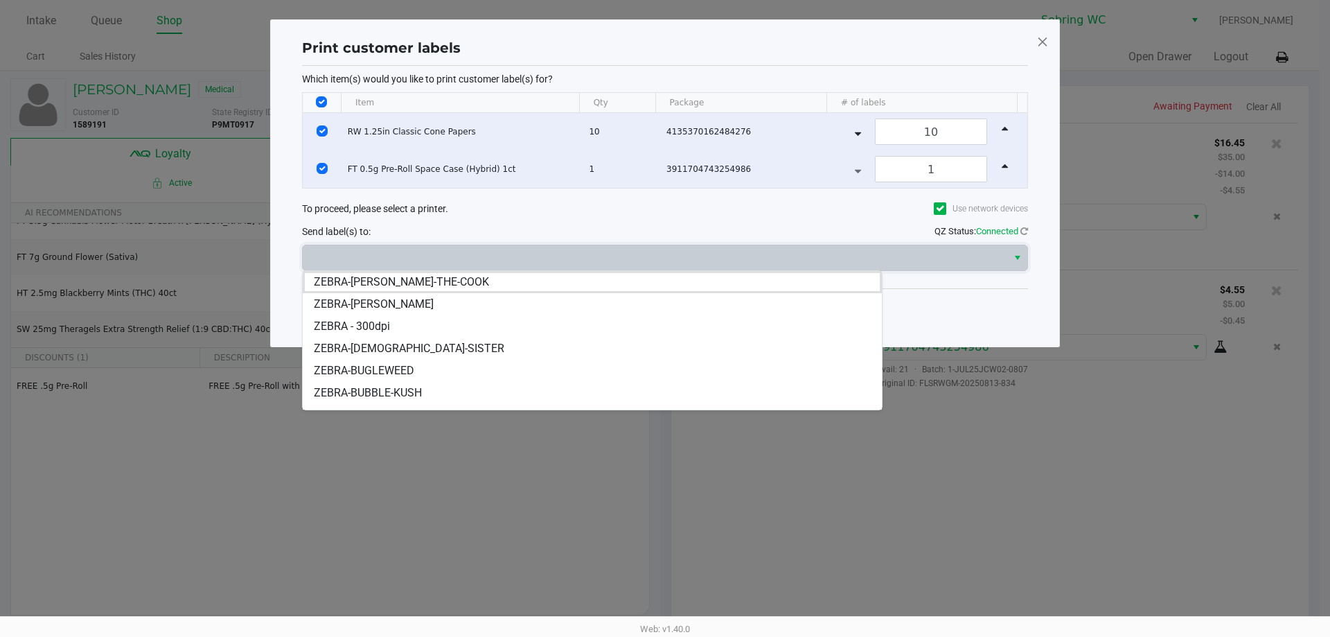
click at [470, 270] on div "ZEBRA-[PERSON_NAME]-THE-COOK ZEBRA-[PERSON_NAME] ZEBRA - 300dpi ZEBRA-BUDDHAS-S…" at bounding box center [592, 340] width 581 height 140
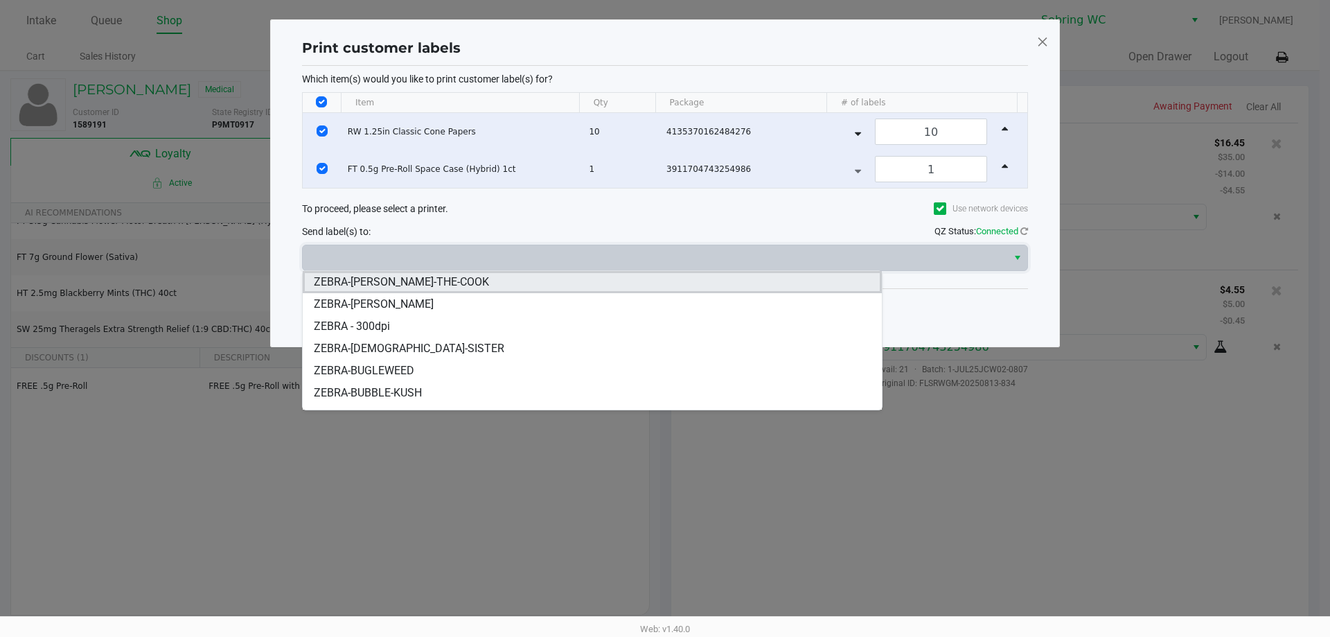
click at [470, 276] on div "ZEBRA-[PERSON_NAME]-THE-COOK ZEBRA-[PERSON_NAME] ZEBRA - 300dpi ZEBRA-BUDDHAS-S…" at bounding box center [592, 340] width 581 height 140
click at [470, 276] on li "ZEBRA-[PERSON_NAME]-THE-COOK" at bounding box center [592, 282] width 579 height 22
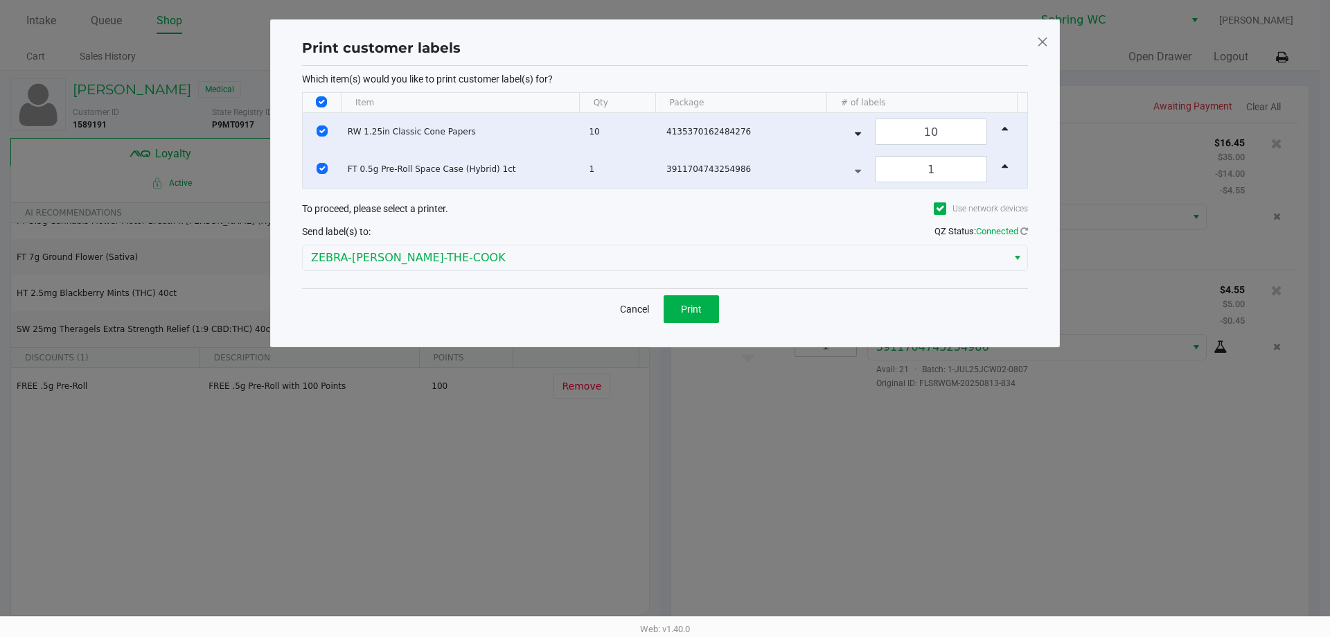
click at [721, 305] on div "Cancel Print" at bounding box center [665, 308] width 726 height 41
click at [718, 316] on button "Print" at bounding box center [691, 309] width 55 height 28
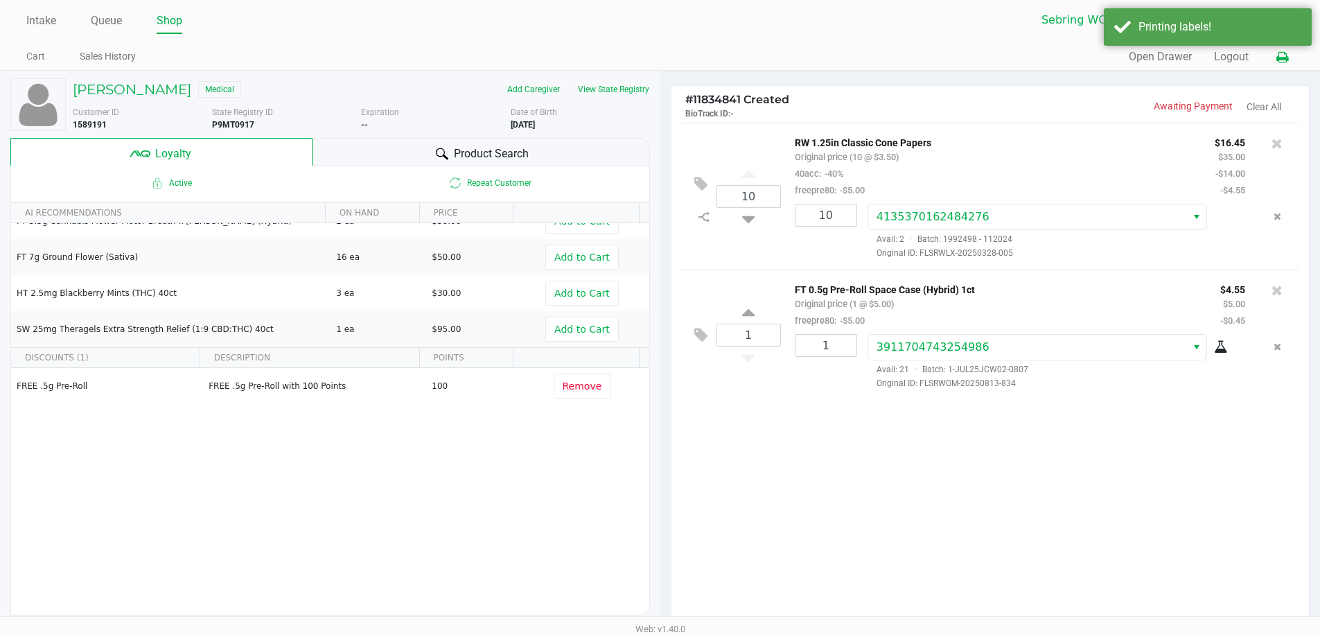
click at [1281, 62] on icon at bounding box center [1282, 58] width 12 height 10
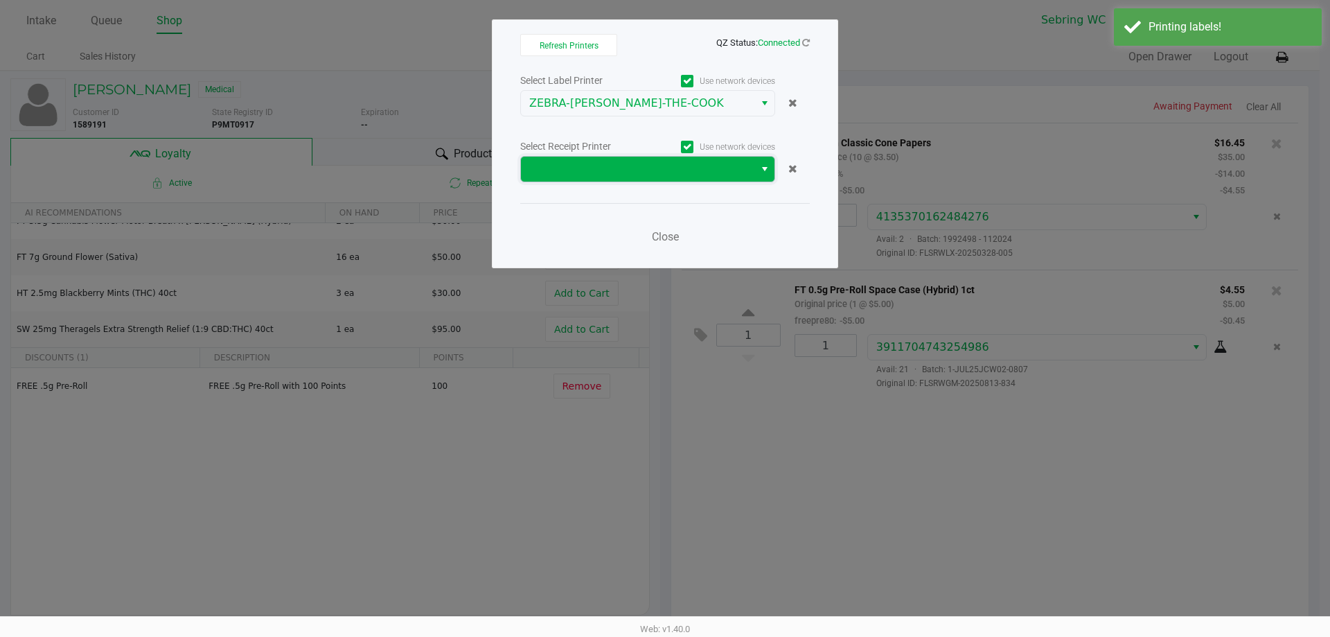
click at [604, 164] on span at bounding box center [637, 169] width 217 height 17
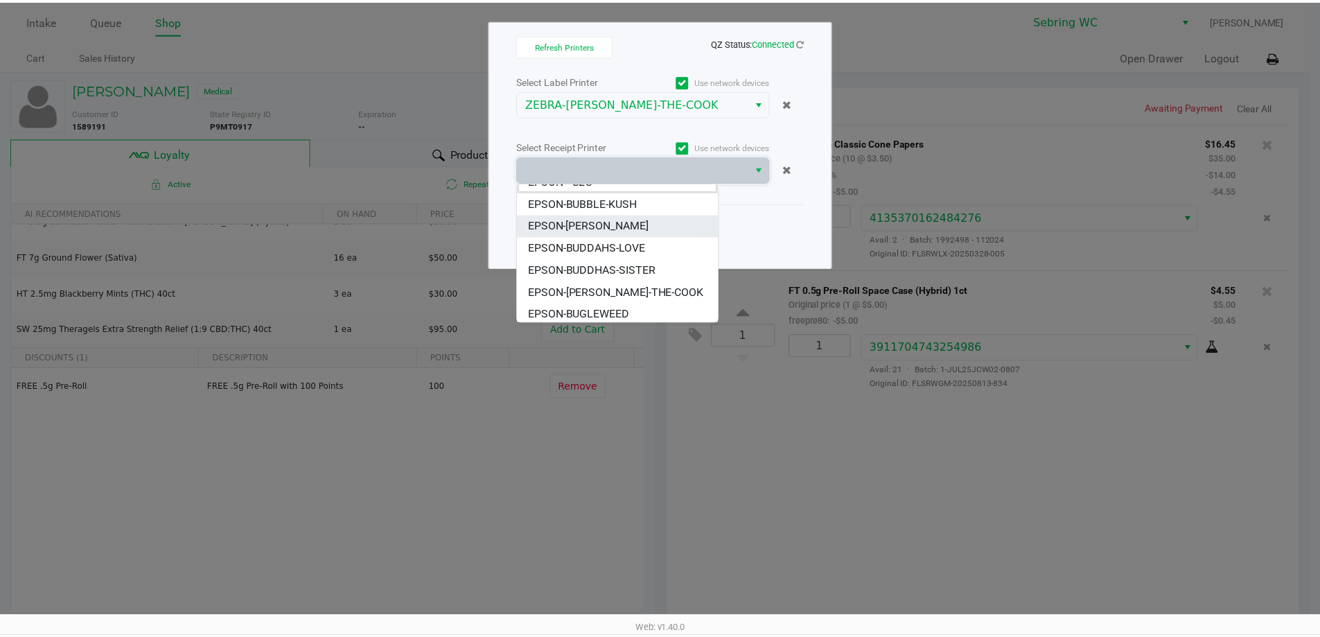
scroll to position [17, 0]
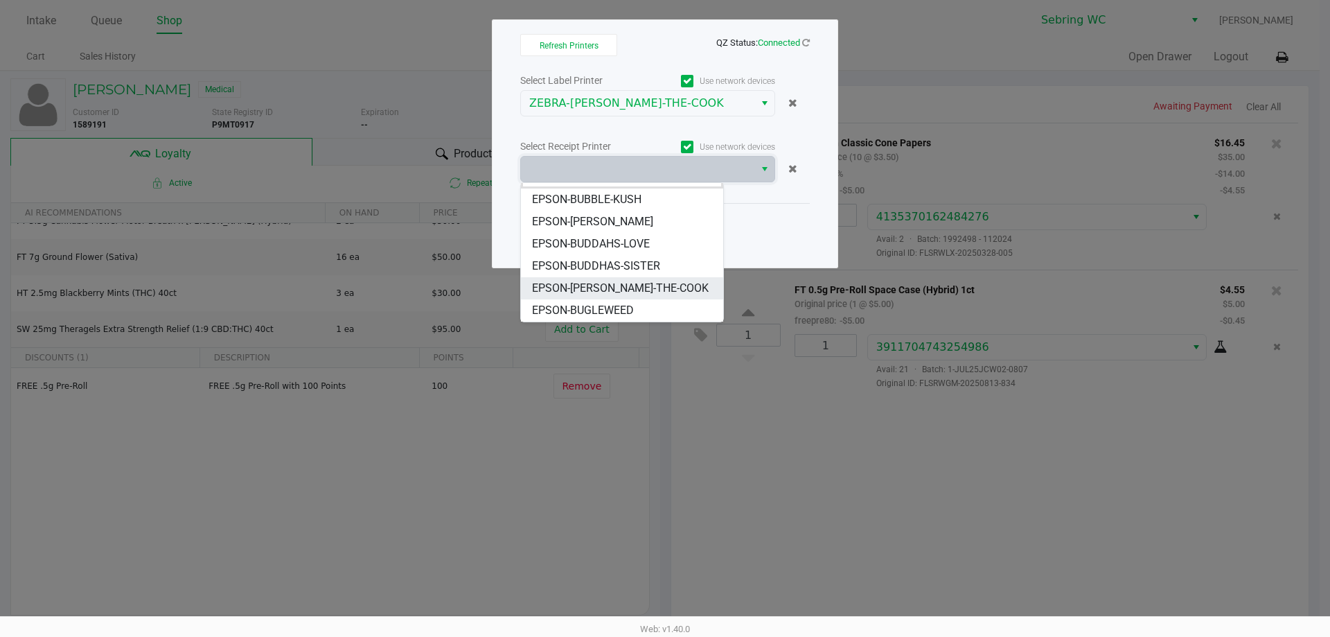
click at [624, 281] on span "EPSON-[PERSON_NAME]-THE-COOK" at bounding box center [620, 288] width 177 height 17
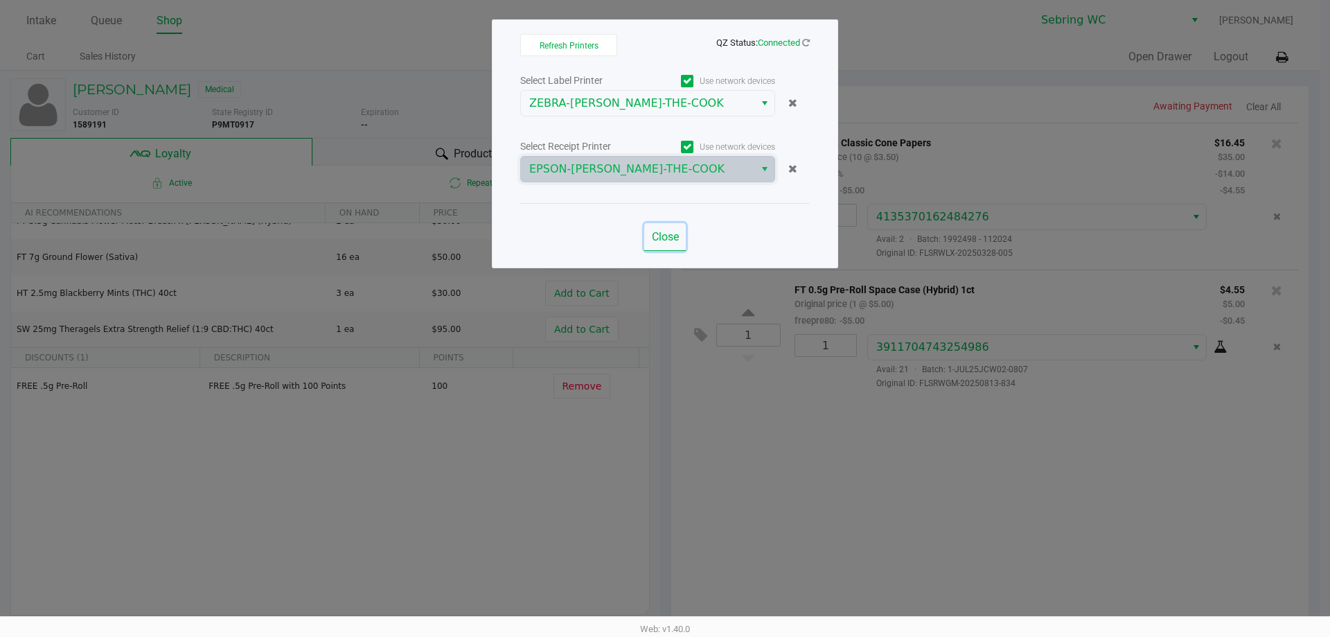
click at [660, 231] on span "Close" at bounding box center [665, 236] width 27 height 13
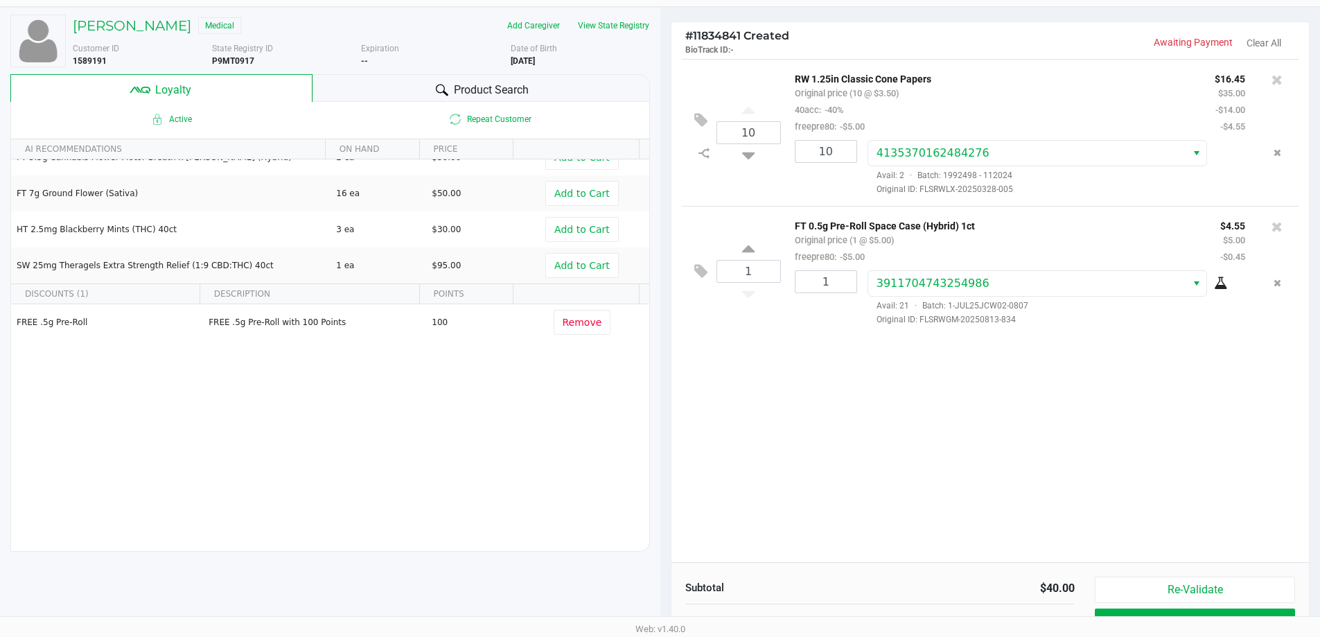
scroll to position [159, 0]
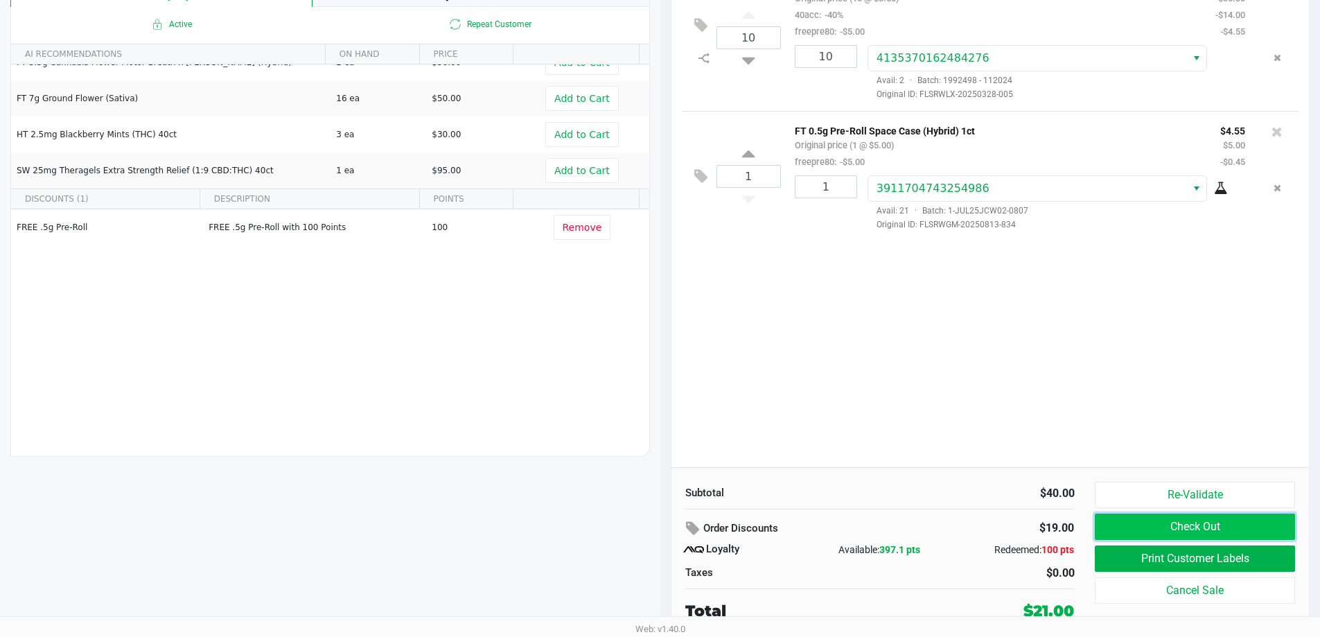
click at [1132, 536] on button "Check Out" at bounding box center [1195, 526] width 200 height 26
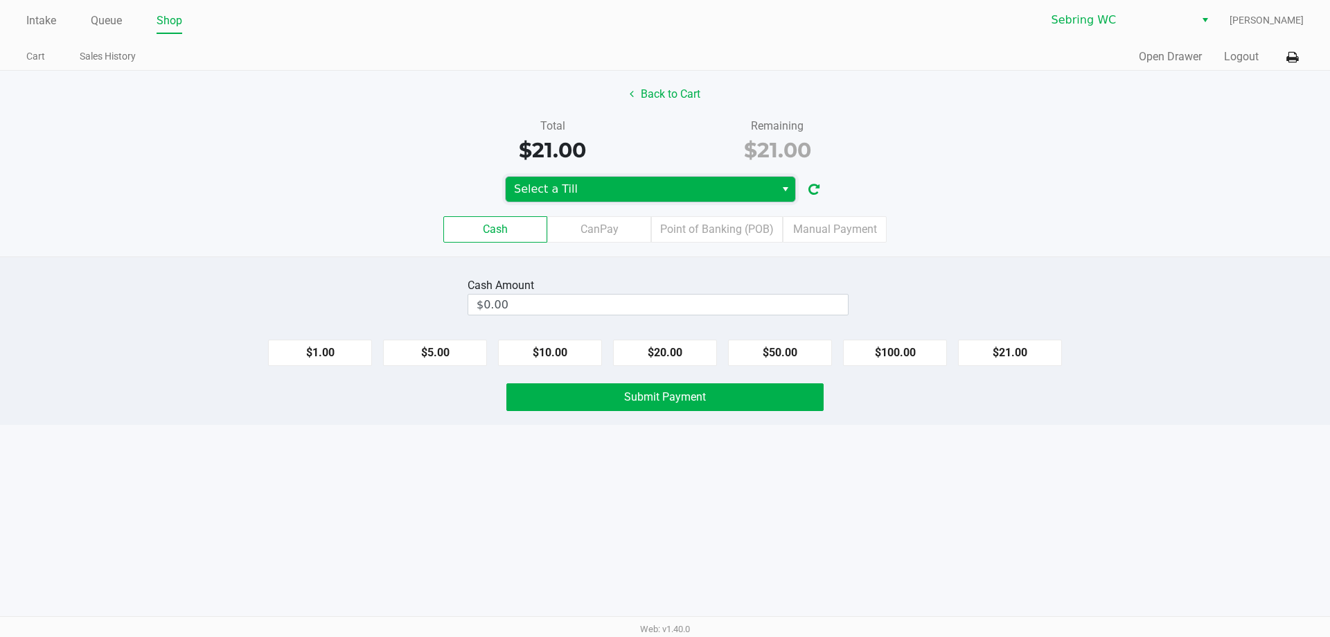
click at [660, 179] on span "Select a Till" at bounding box center [641, 189] width 270 height 25
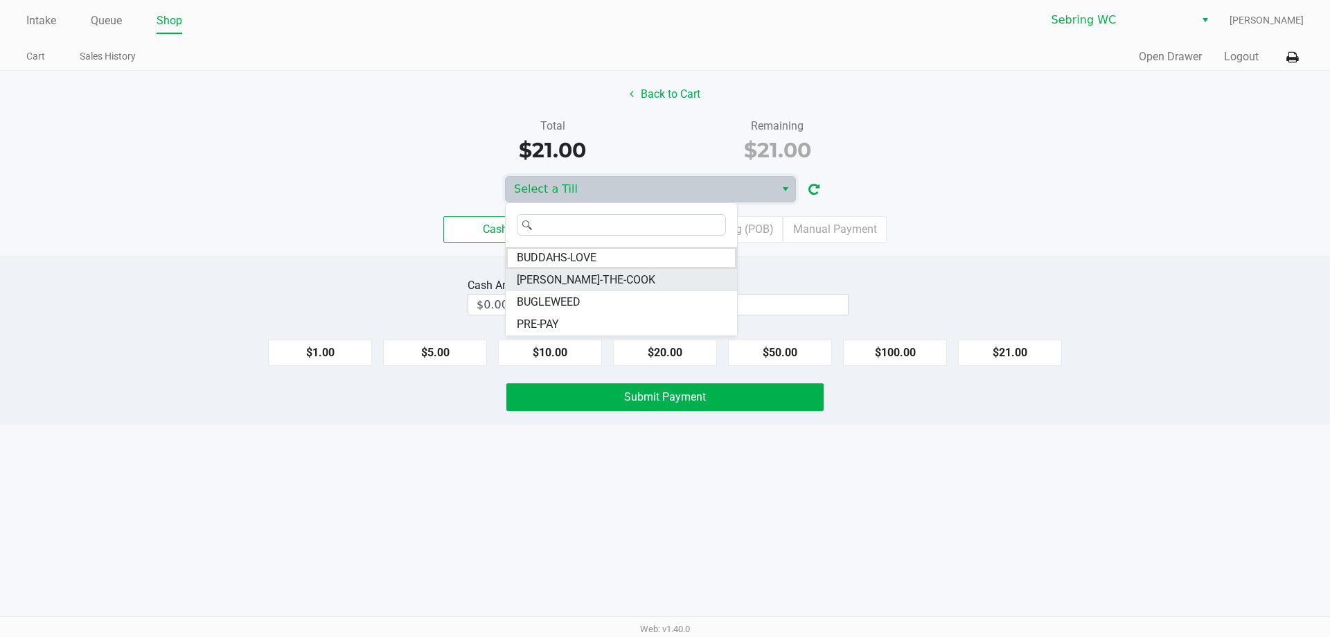
click at [641, 288] on li "[PERSON_NAME]-THE-COOK" at bounding box center [621, 280] width 231 height 22
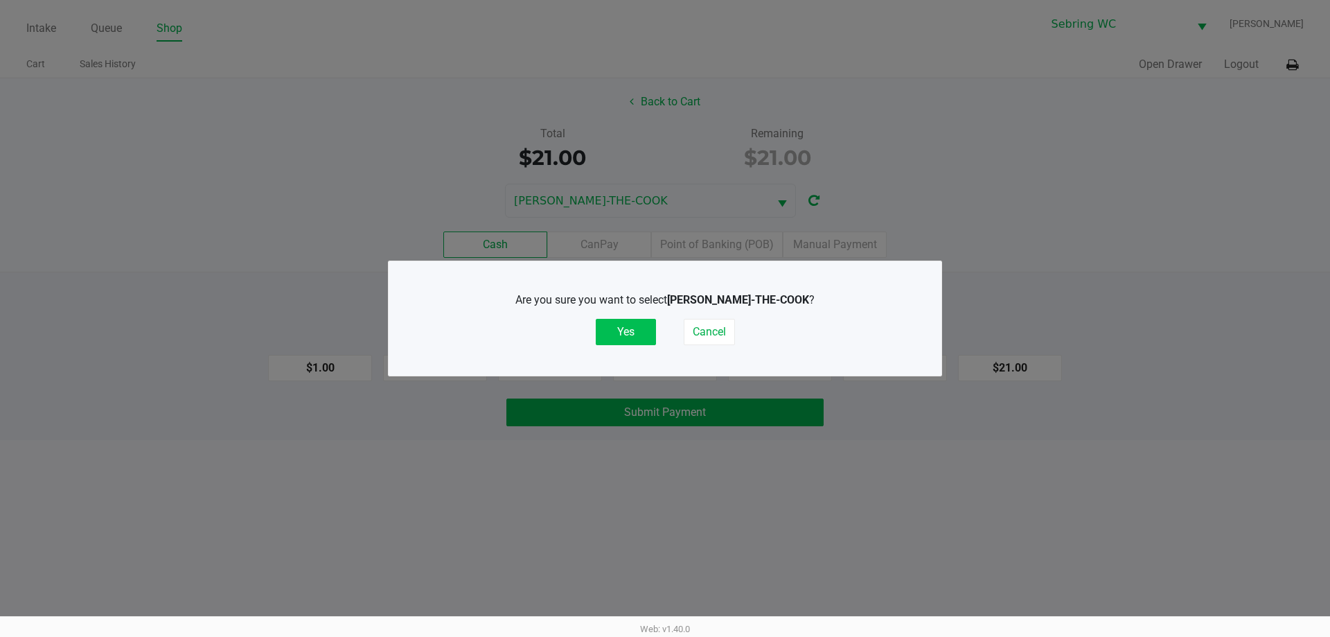
click at [624, 332] on button "Yes" at bounding box center [626, 332] width 60 height 26
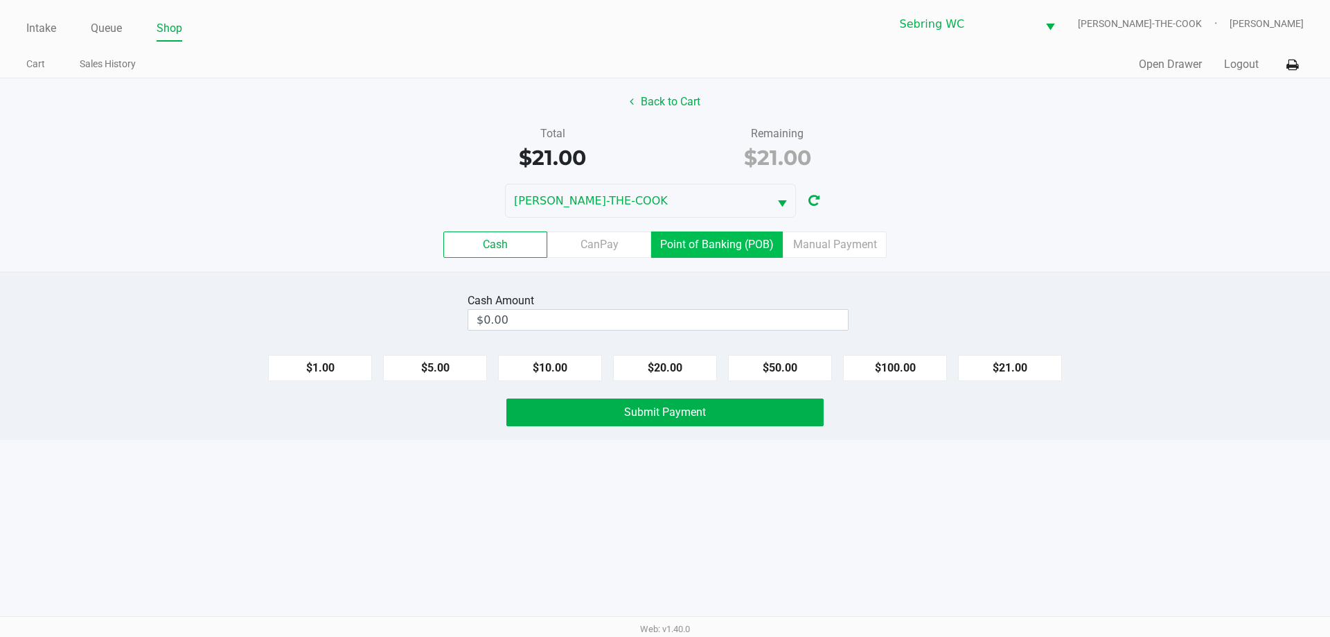
click at [690, 247] on label "Point of Banking (POB)" at bounding box center [717, 244] width 132 height 26
click at [0, 0] on 7 "Point of Banking (POB)" at bounding box center [0, 0] width 0 height 0
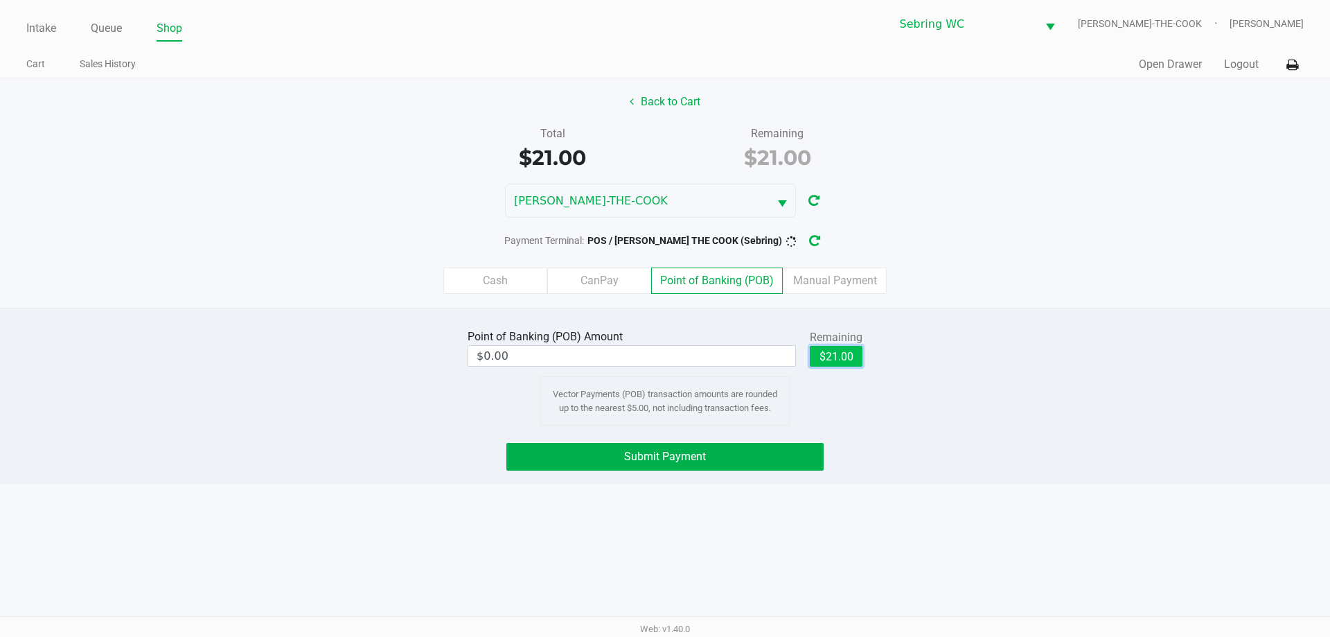
click at [839, 362] on button "$21.00" at bounding box center [836, 356] width 53 height 21
type input "$21.00"
click at [818, 461] on button "Submit Payment" at bounding box center [665, 457] width 317 height 28
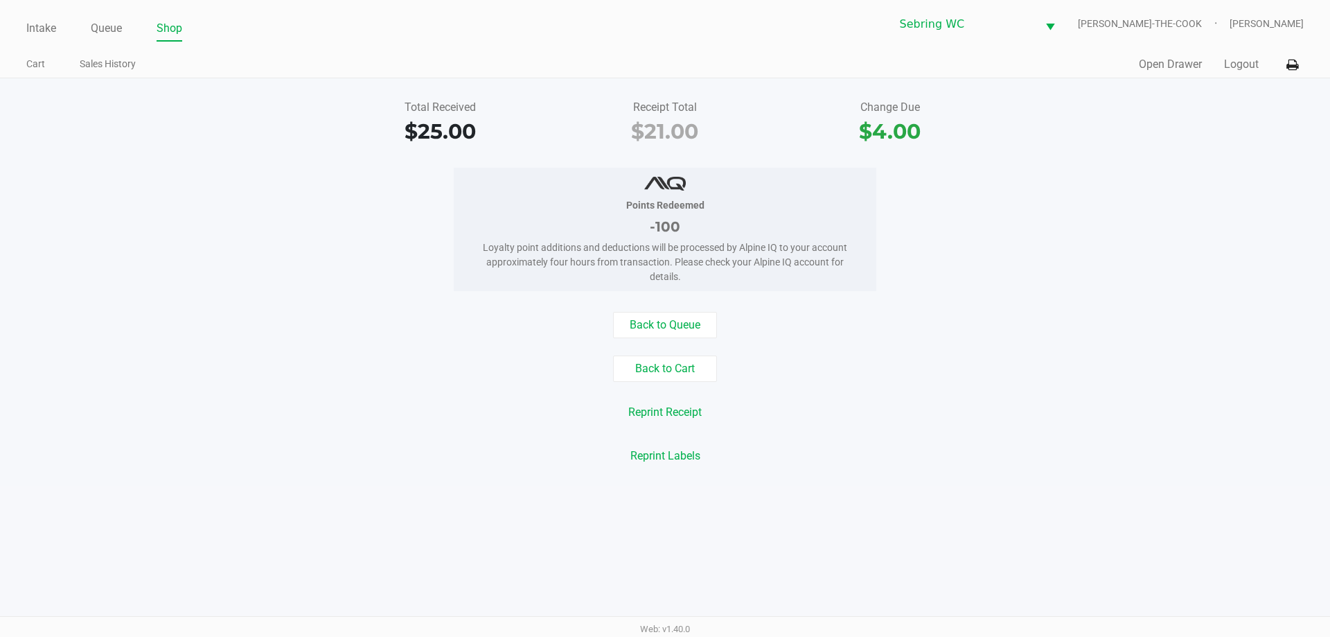
click at [1251, 44] on div "Intake Queue Shop Sebring [PERSON_NAME]-THE-COOK [PERSON_NAME] Cart Sales Histo…" at bounding box center [665, 39] width 1330 height 78
click at [1233, 69] on button "Logout" at bounding box center [1241, 64] width 35 height 17
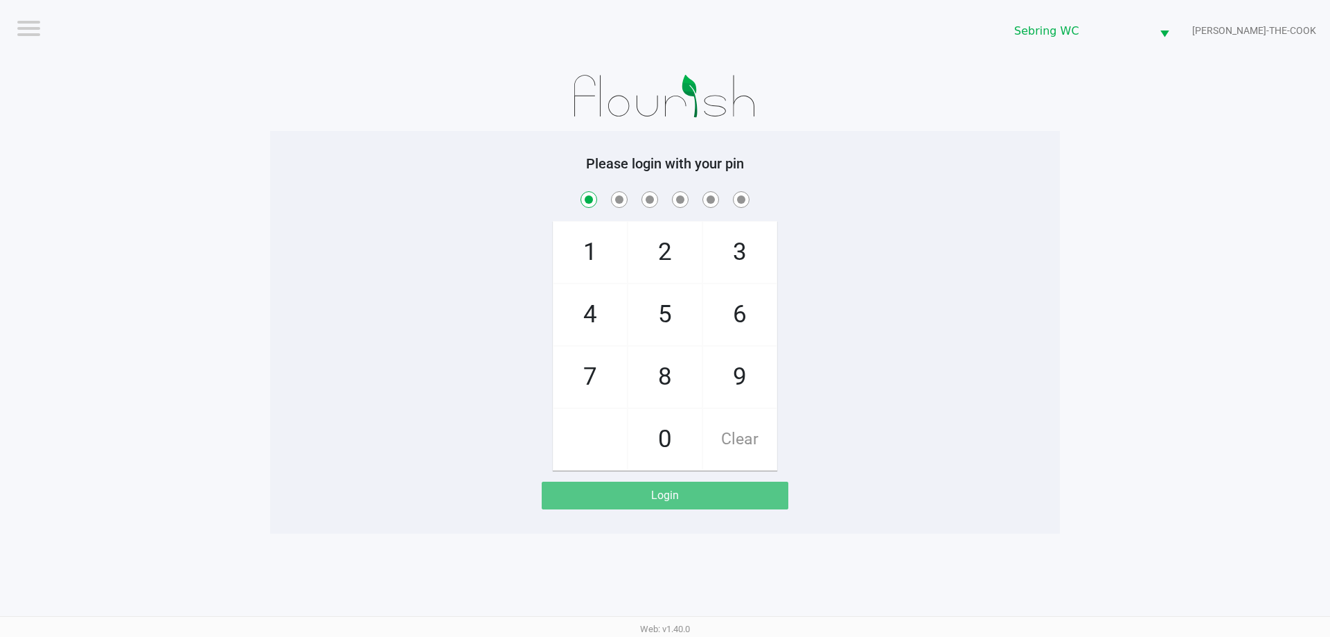
checkbox input "true"
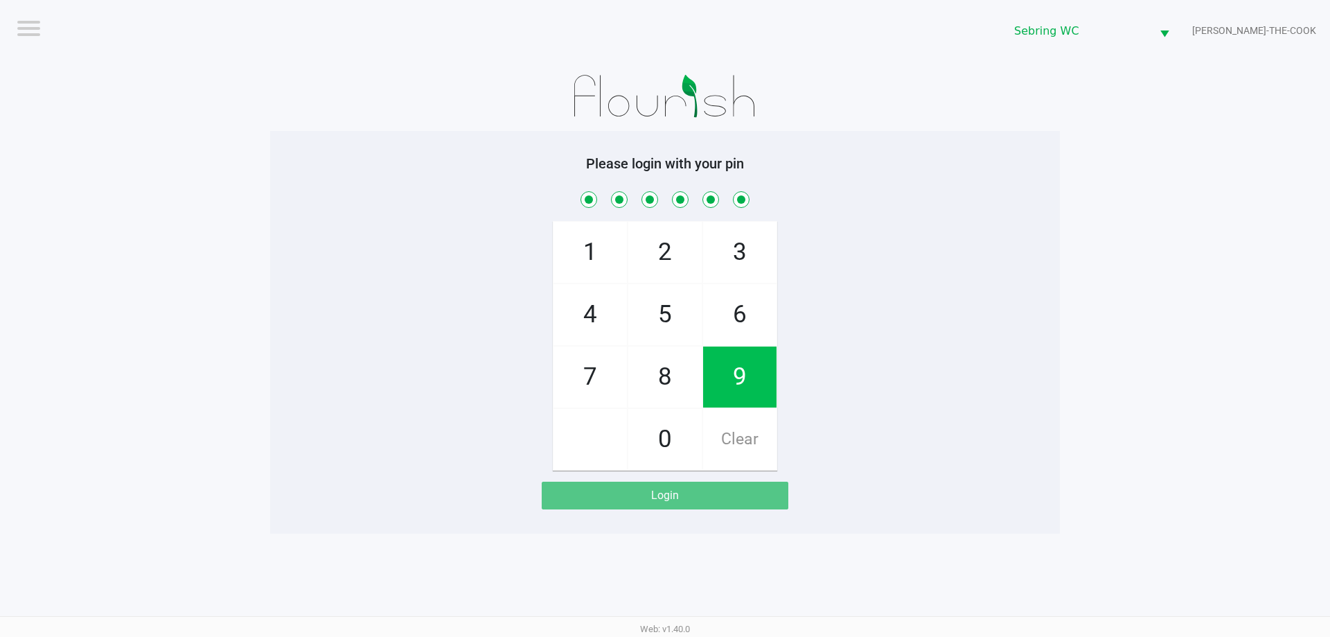
checkbox input "true"
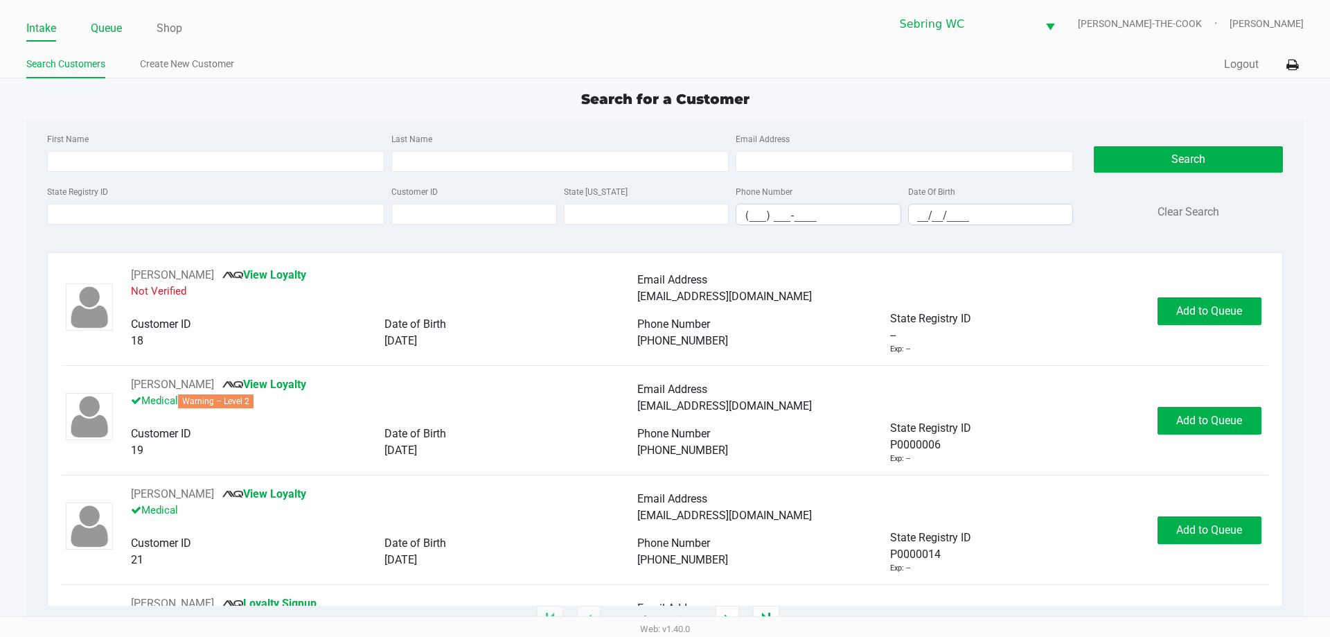
click at [114, 18] on li "Queue" at bounding box center [106, 29] width 31 height 24
click at [108, 24] on link "Queue" at bounding box center [106, 28] width 31 height 19
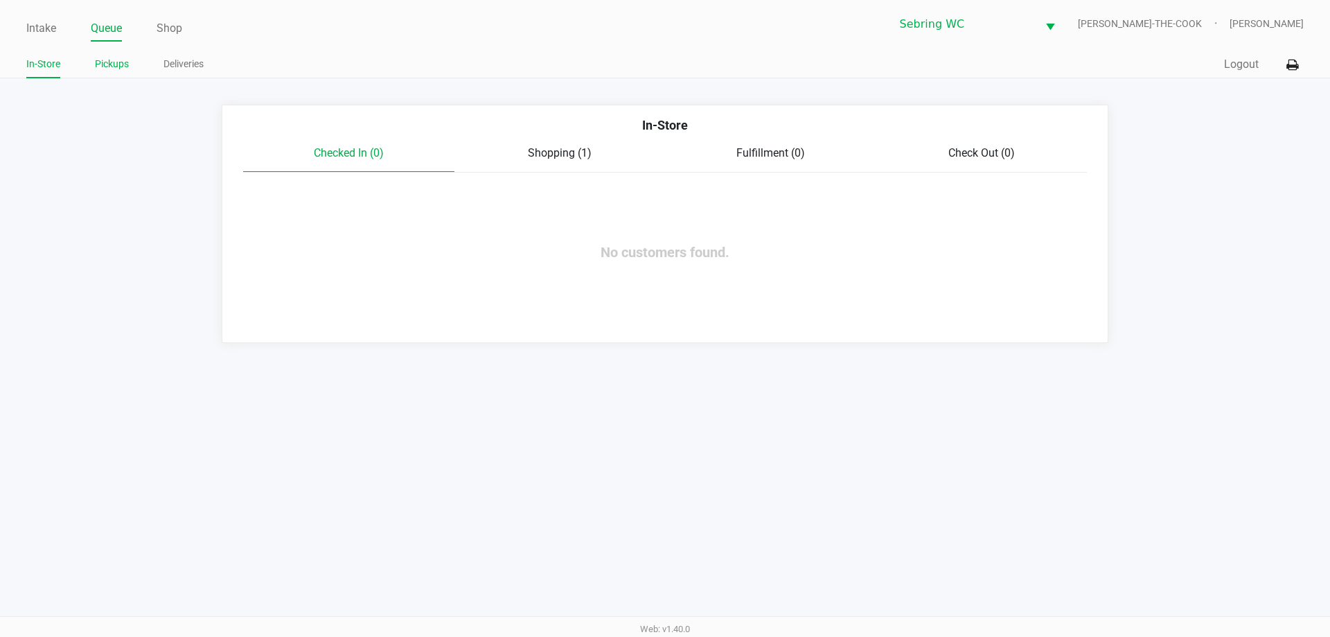
click at [97, 58] on link "Pickups" at bounding box center [112, 63] width 34 height 17
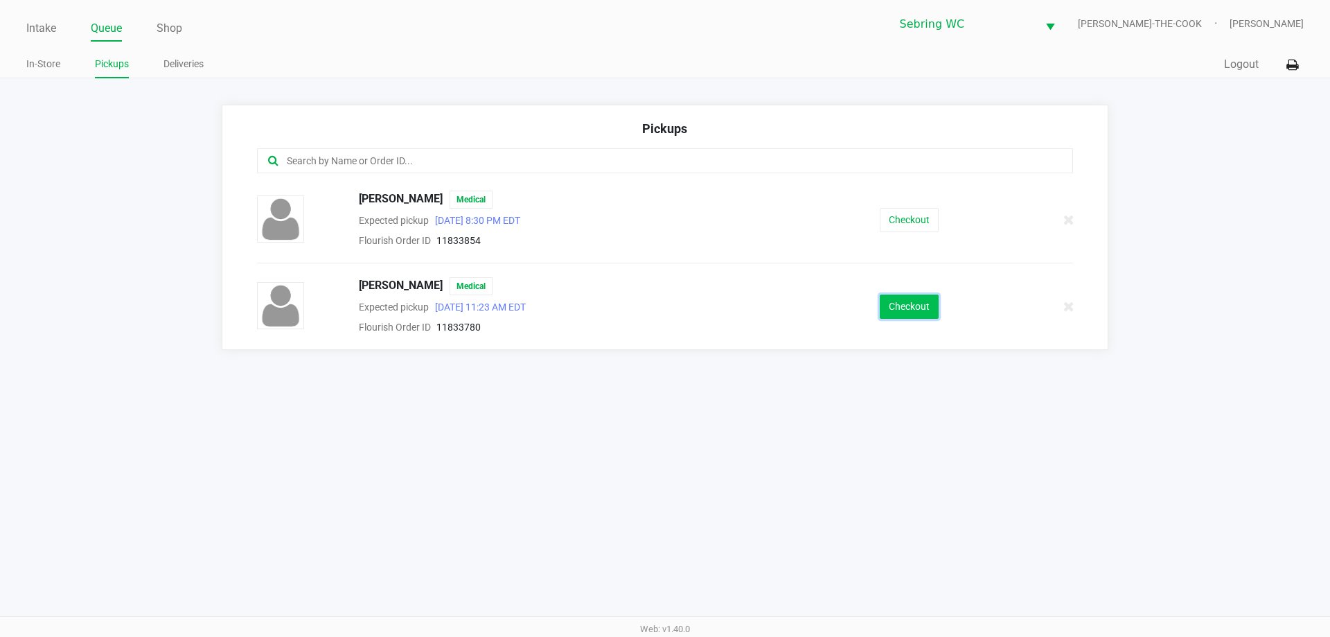
click at [919, 312] on button "Checkout" at bounding box center [909, 306] width 59 height 24
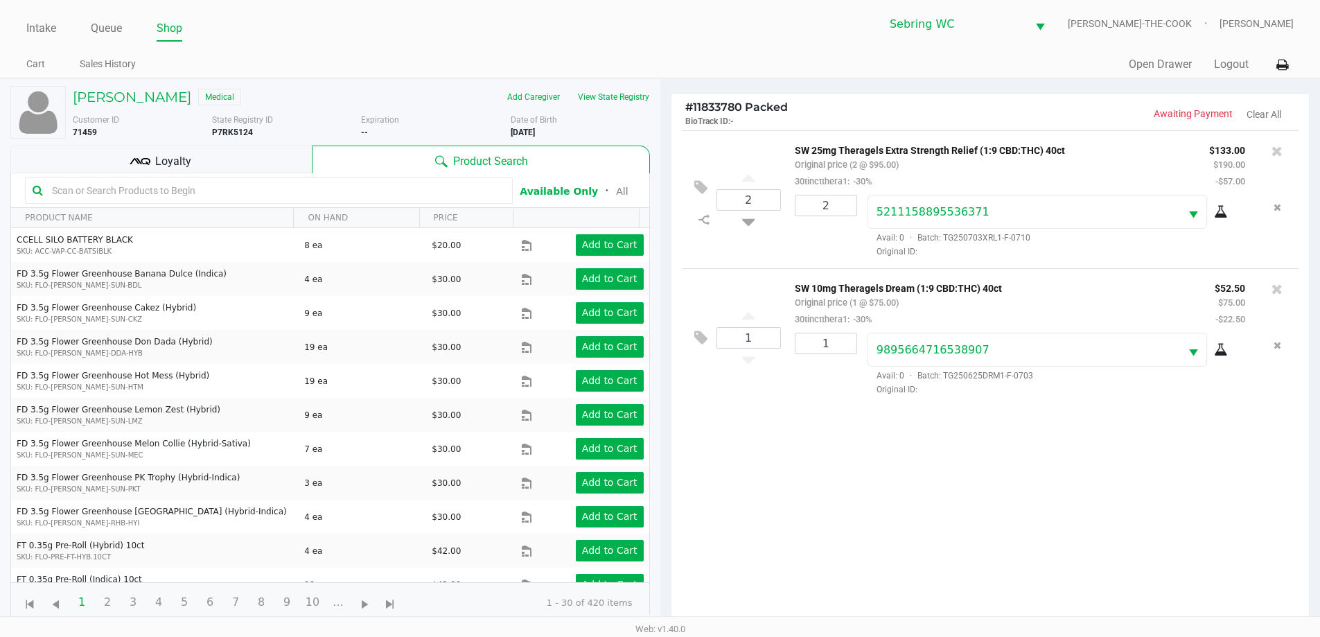
scroll to position [150, 0]
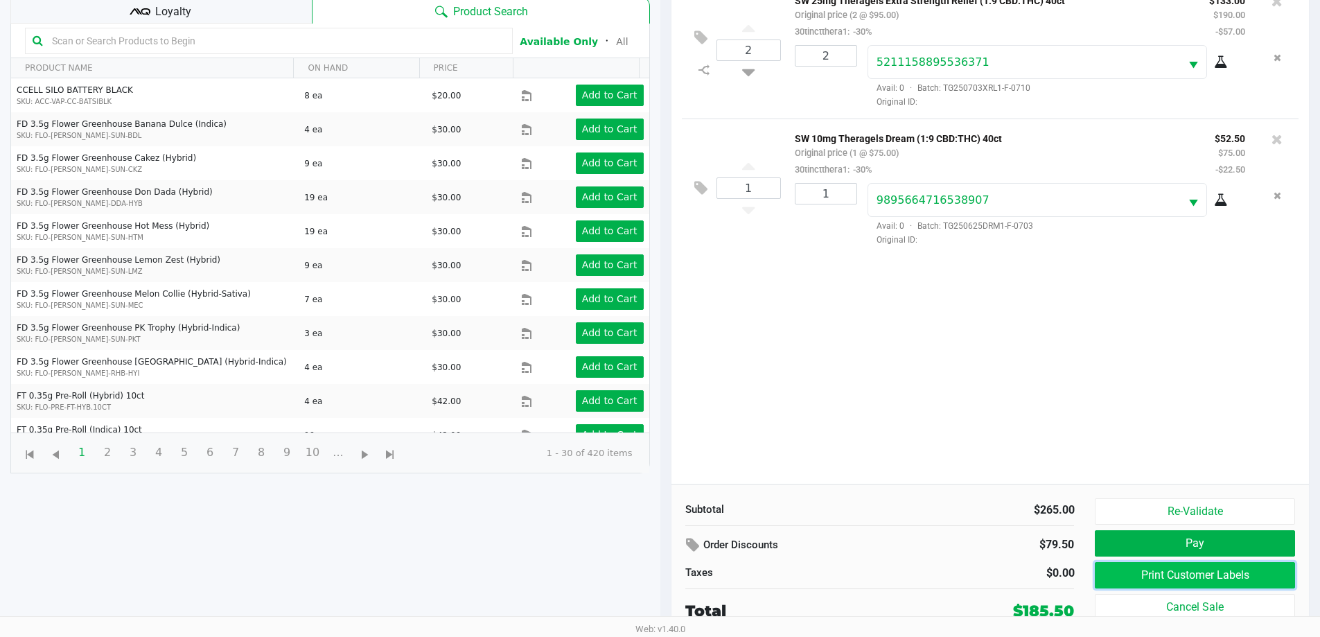
click at [1220, 580] on button "Print Customer Labels" at bounding box center [1195, 575] width 200 height 26
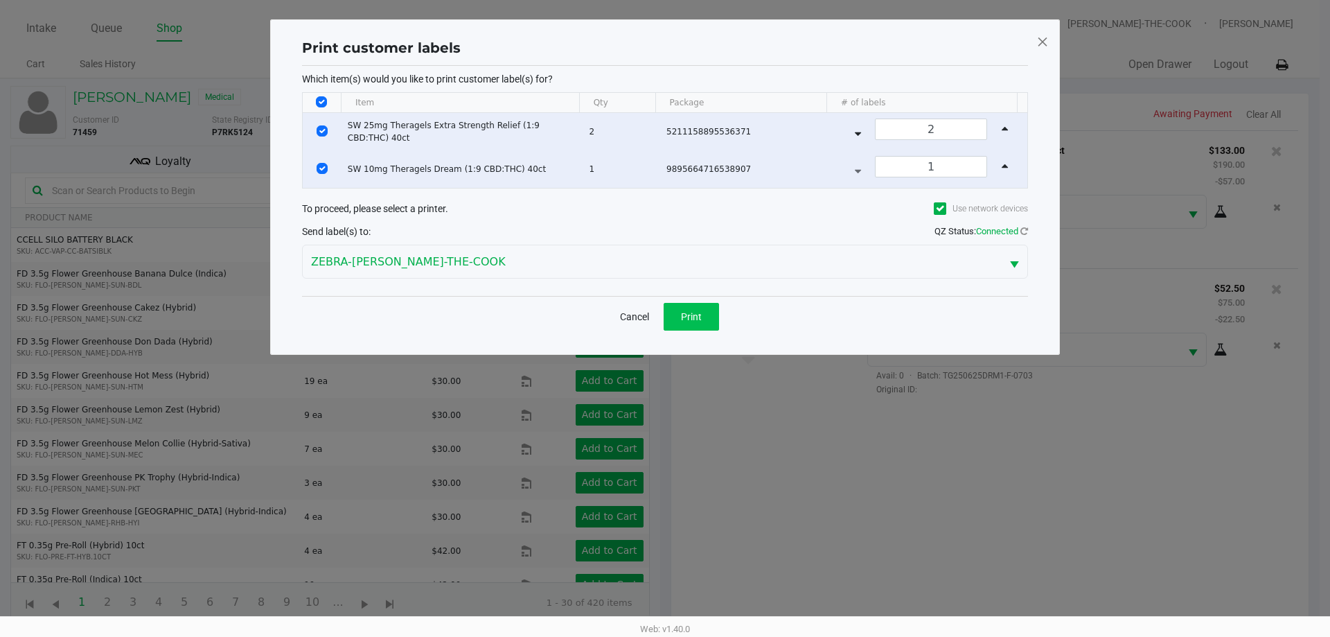
click at [705, 324] on button "Print" at bounding box center [691, 317] width 55 height 28
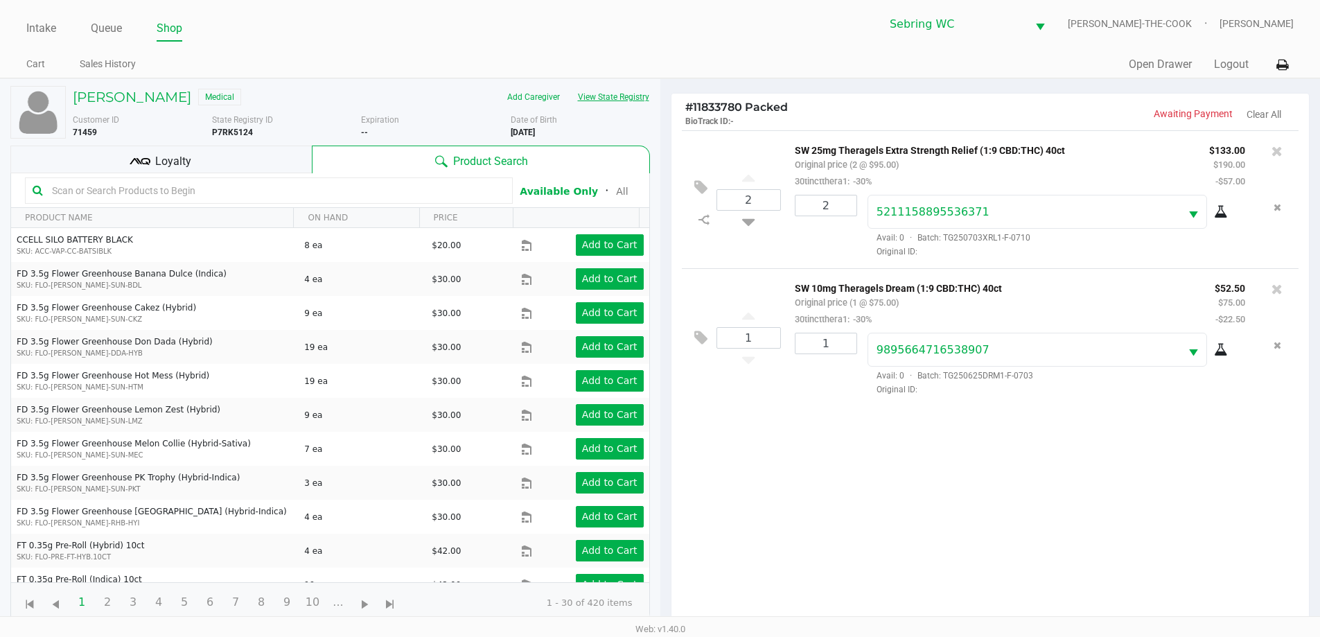
click at [608, 105] on button "View State Registry" at bounding box center [609, 97] width 81 height 22
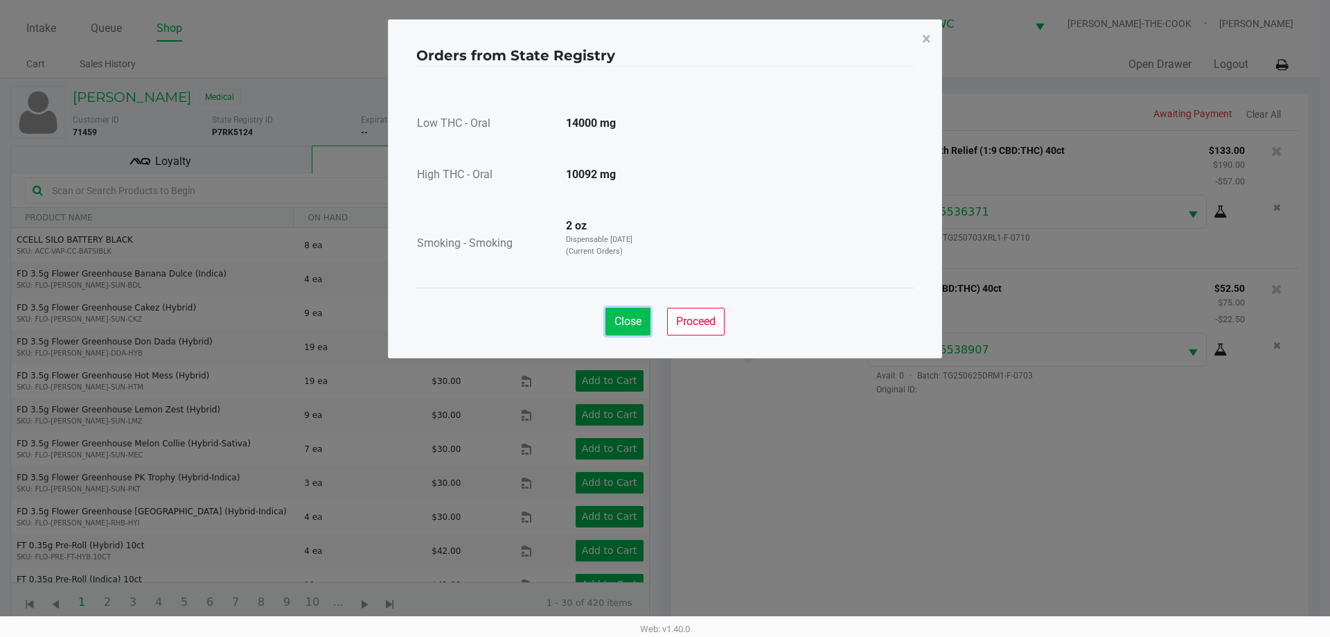
click at [612, 328] on button "Close" at bounding box center [628, 322] width 45 height 28
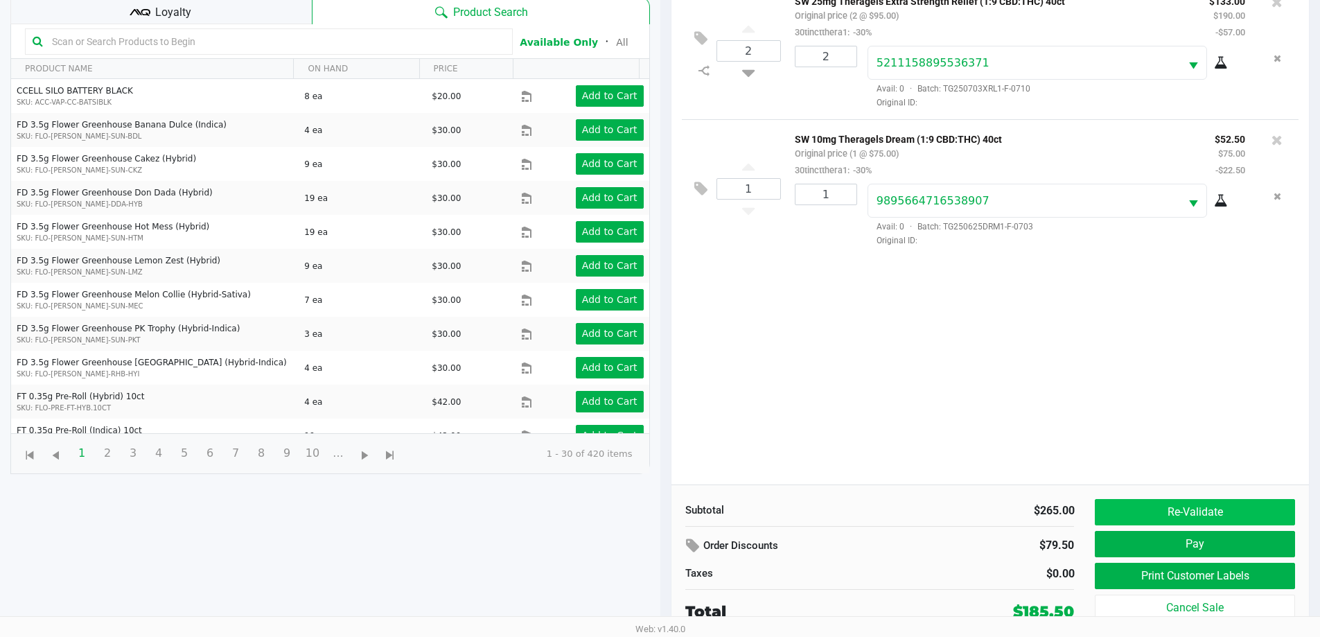
scroll to position [150, 0]
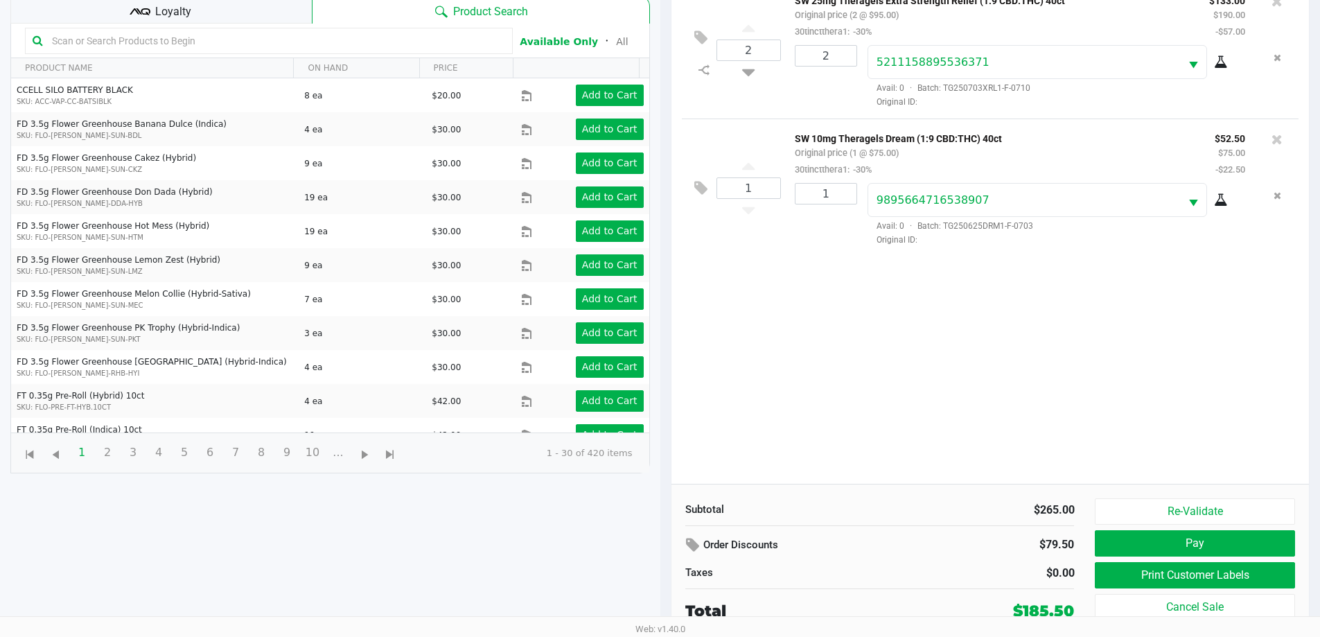
click at [260, 12] on div "Loyalty" at bounding box center [160, 10] width 301 height 28
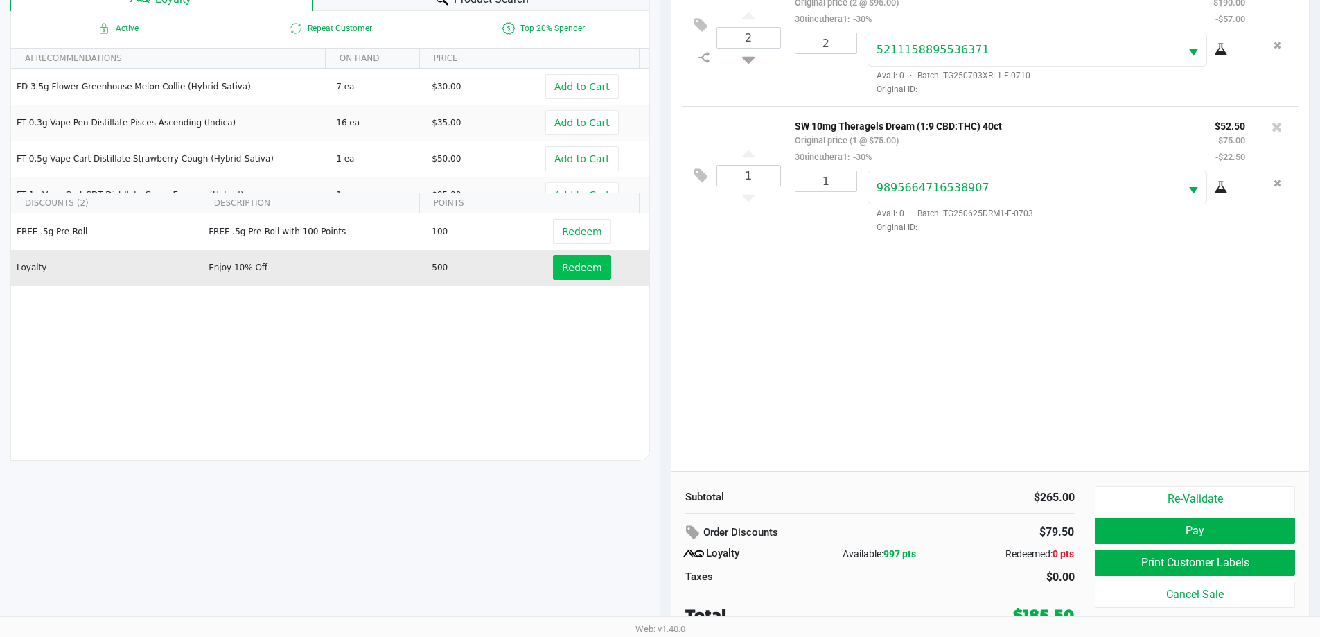
scroll to position [166, 0]
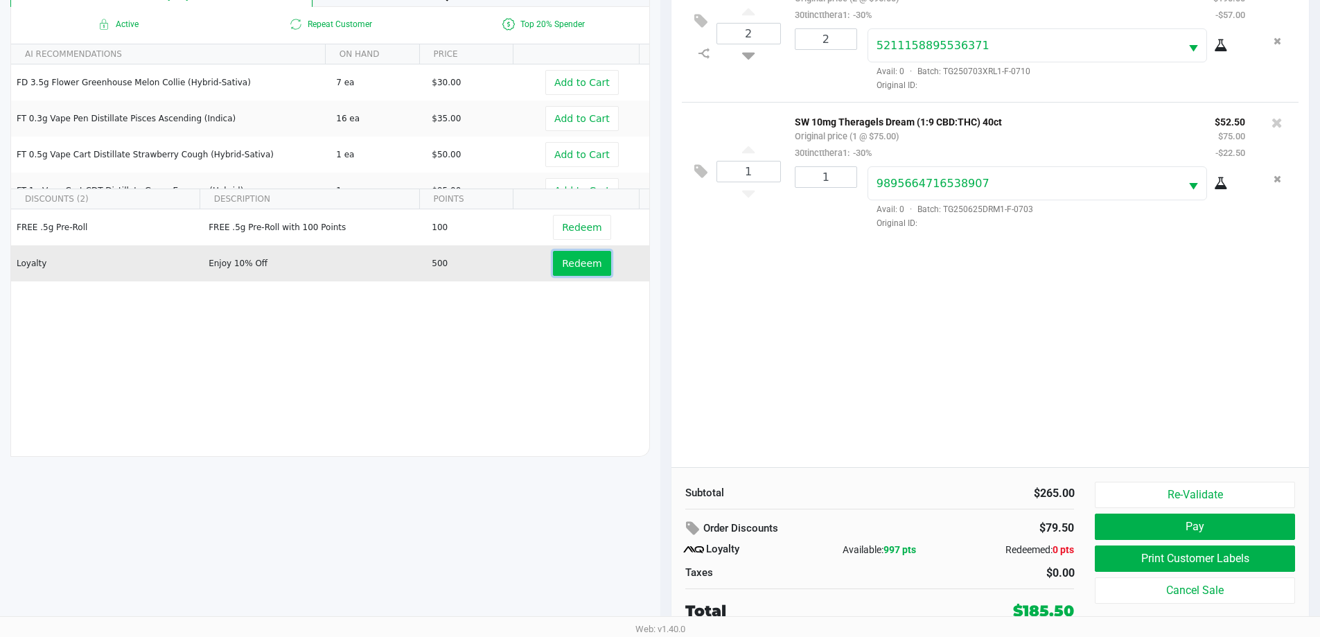
click at [569, 264] on span "Redeem" at bounding box center [581, 263] width 39 height 11
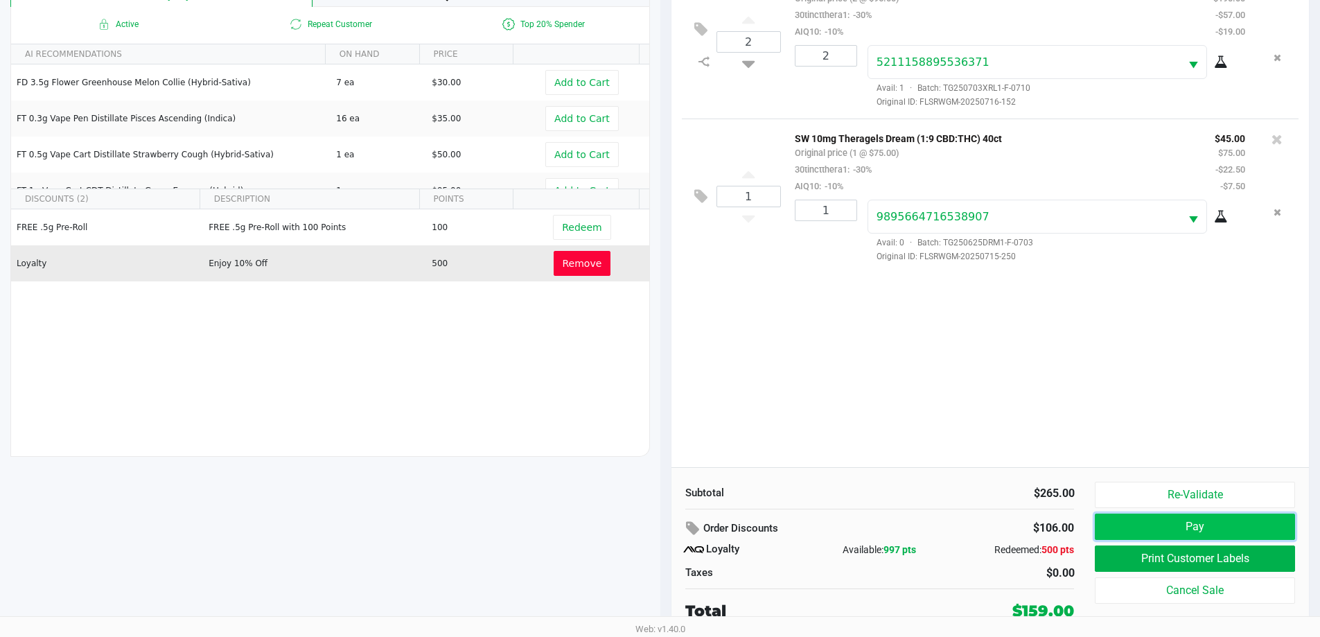
click at [1226, 525] on button "Pay" at bounding box center [1195, 526] width 200 height 26
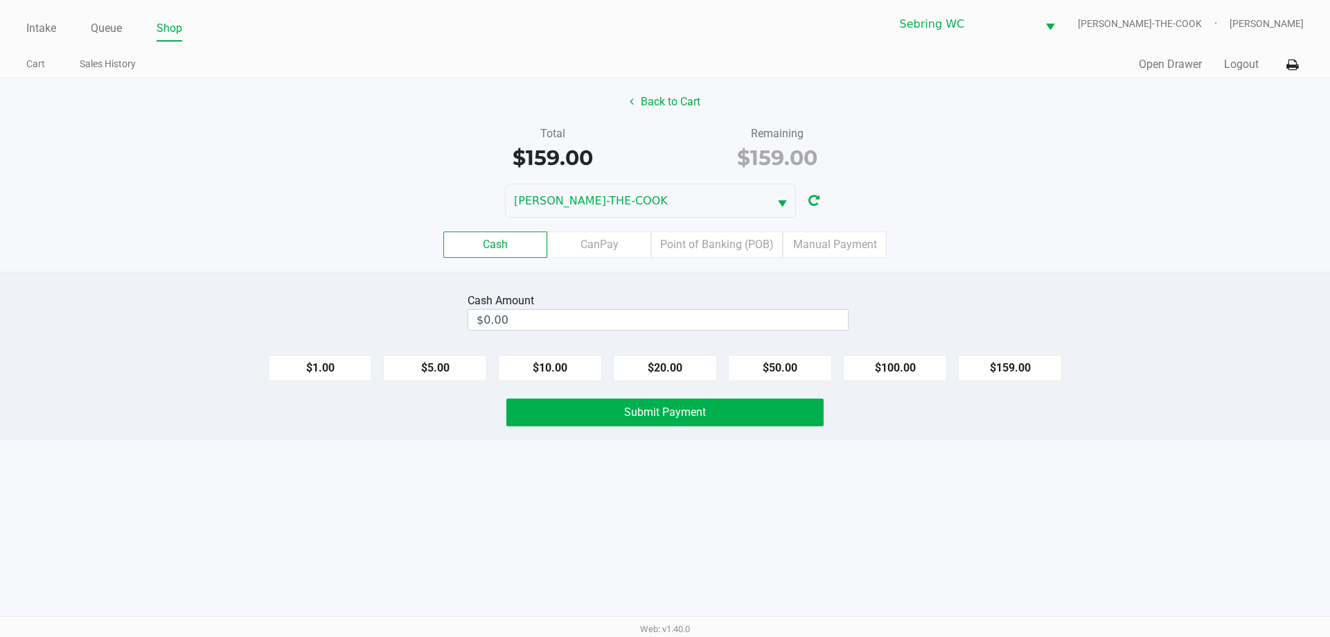
click at [809, 323] on input "$0.00" at bounding box center [658, 320] width 380 height 20
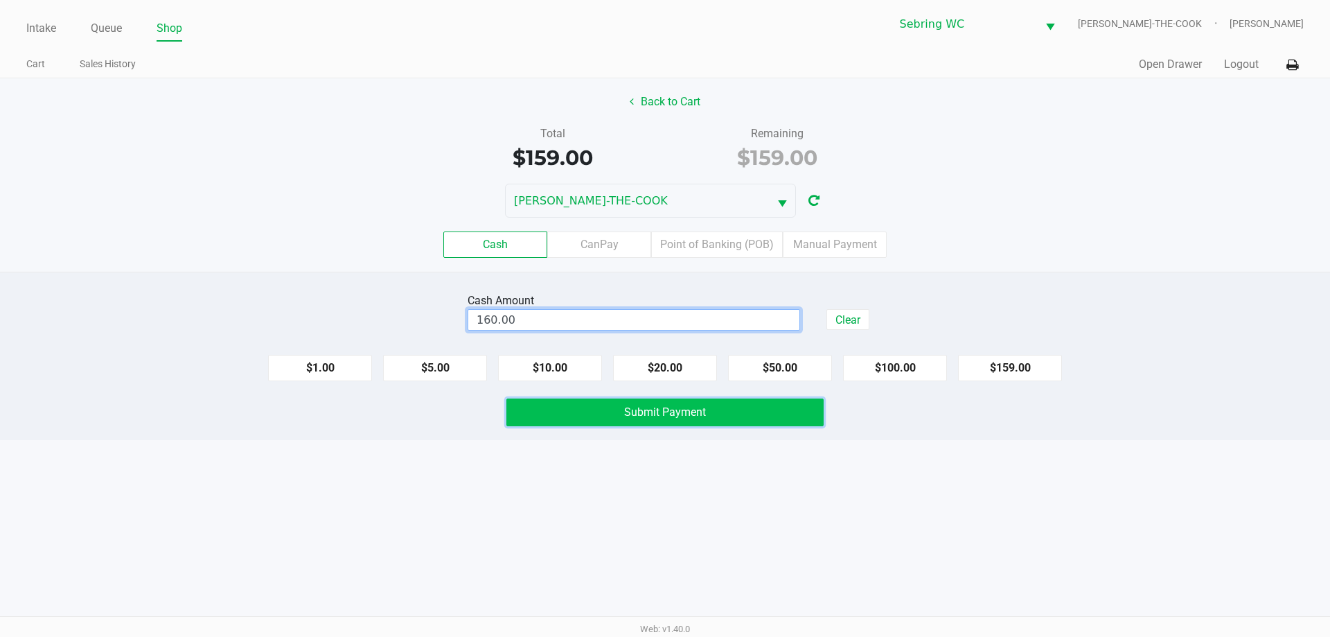
click at [662, 410] on span "Submit Payment" at bounding box center [665, 411] width 82 height 13
type input "$160.00"
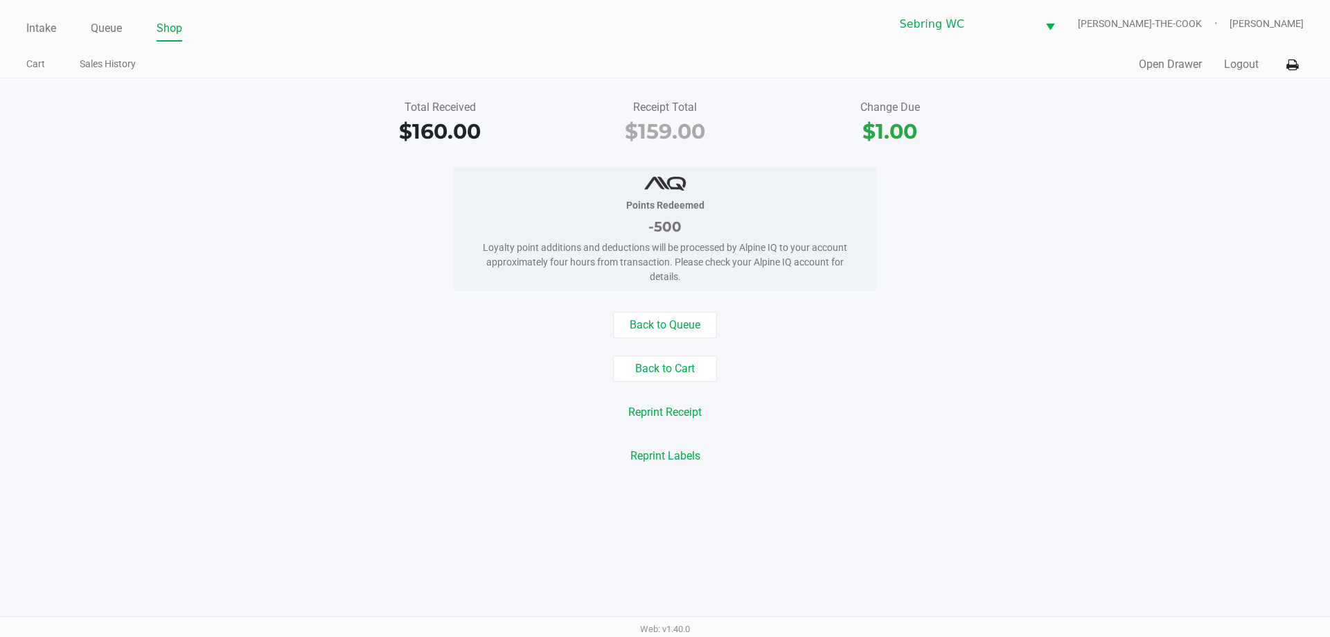
click at [1242, 67] on button "Logout" at bounding box center [1241, 64] width 35 height 17
